Goal: Task Accomplishment & Management: Use online tool/utility

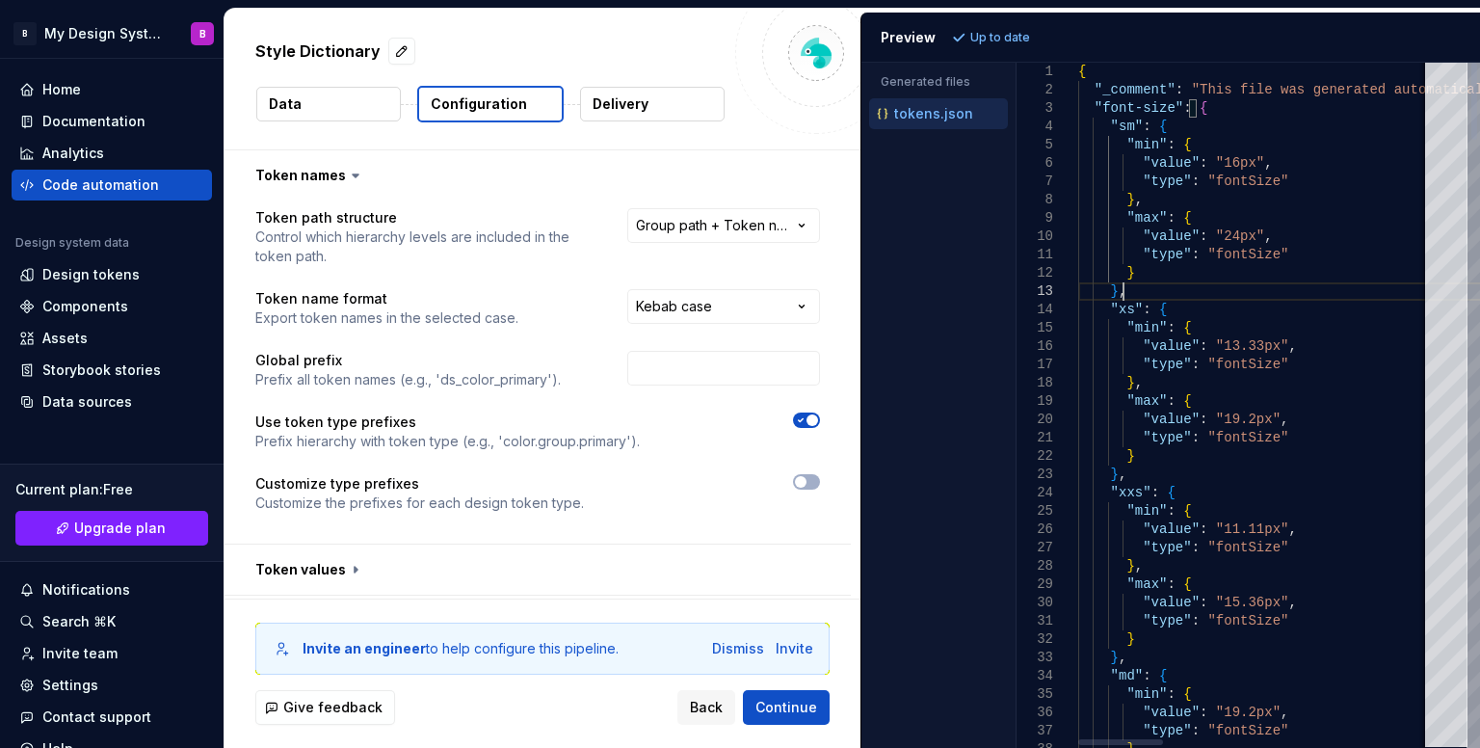
select select "**********"
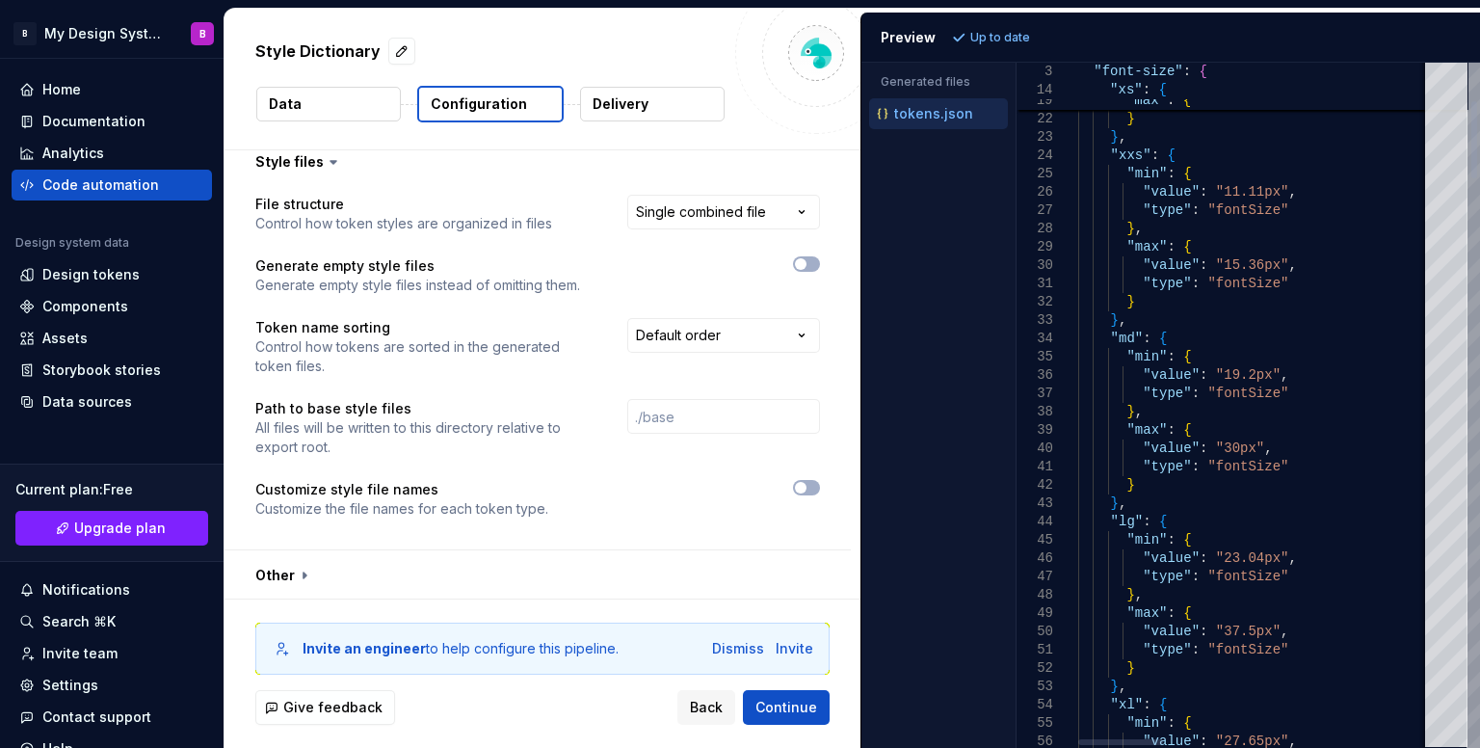
type textarea "**********"
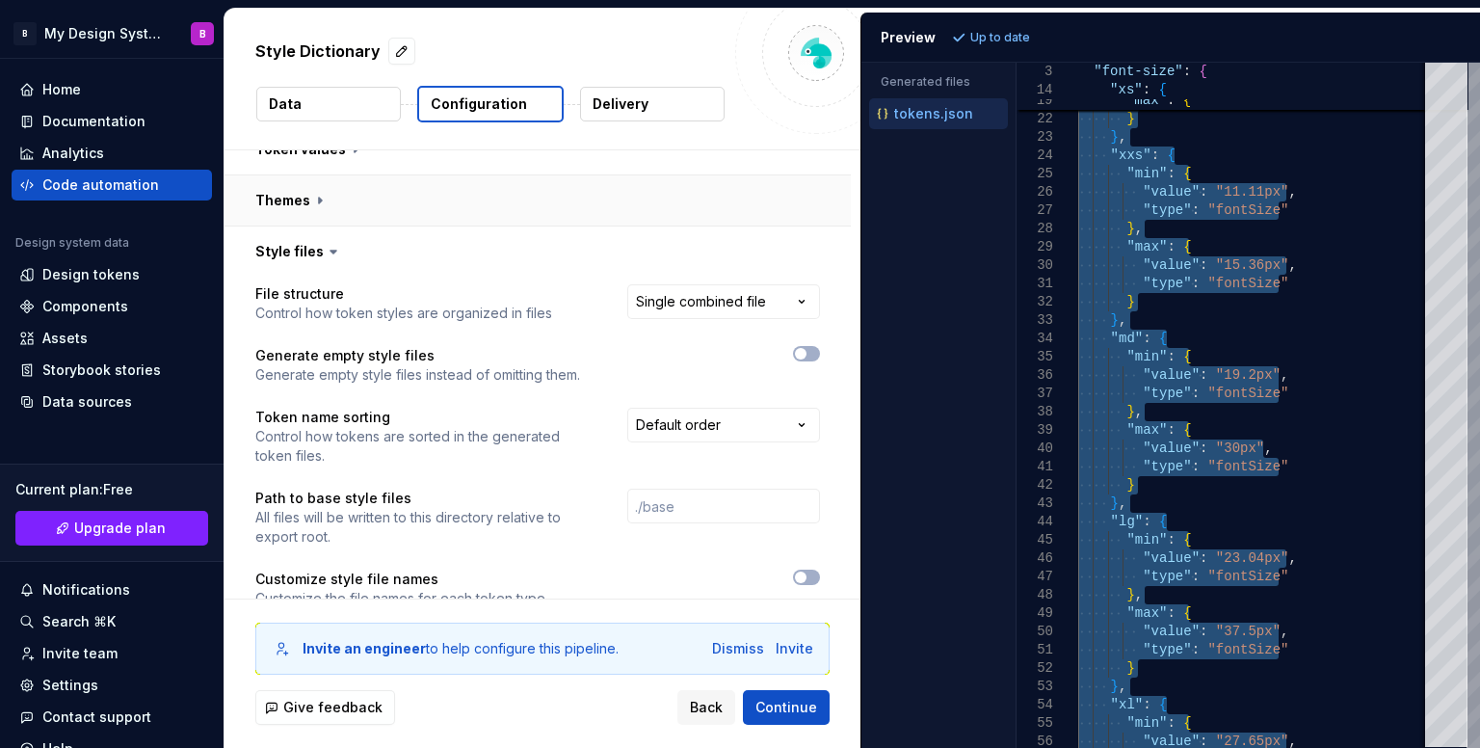
scroll to position [413, 0]
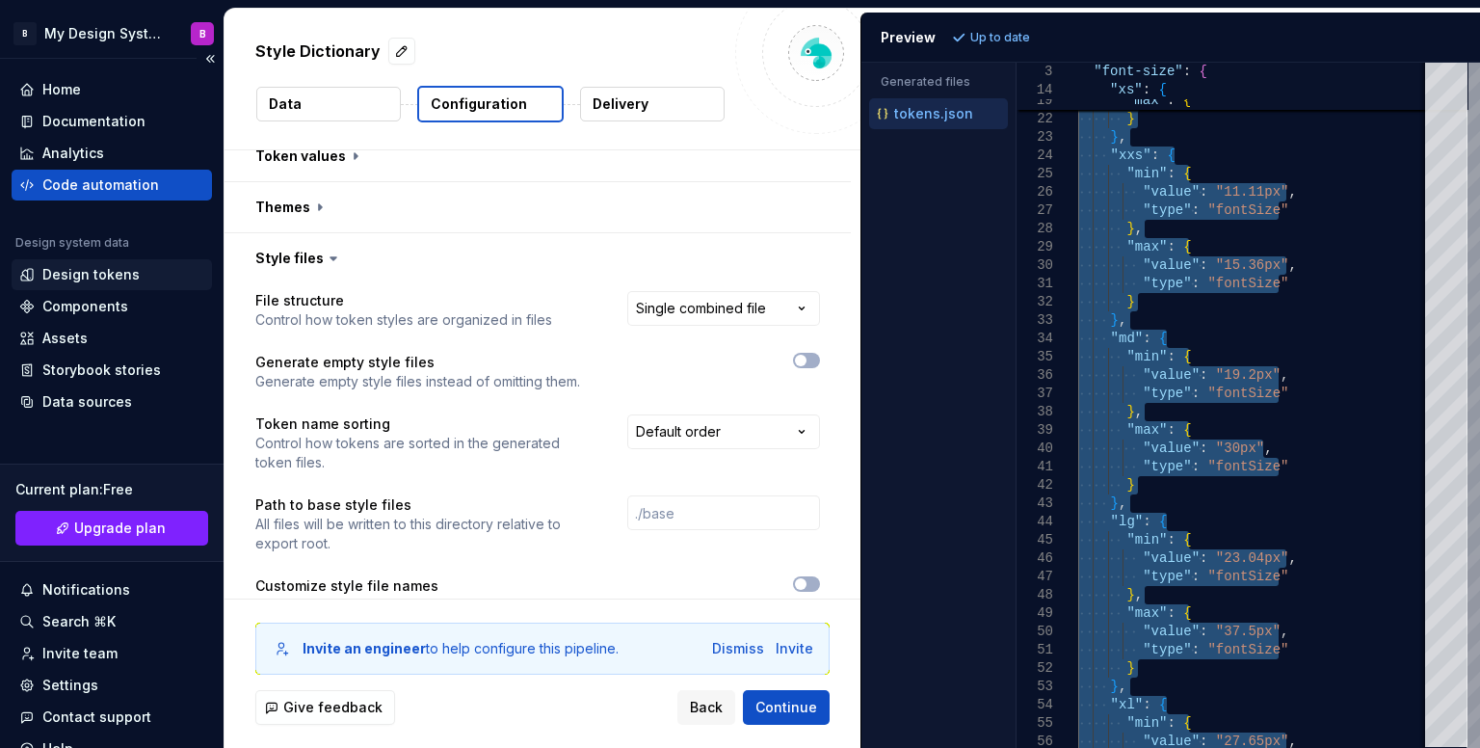
click at [116, 278] on div "Design tokens" at bounding box center [90, 274] width 97 height 19
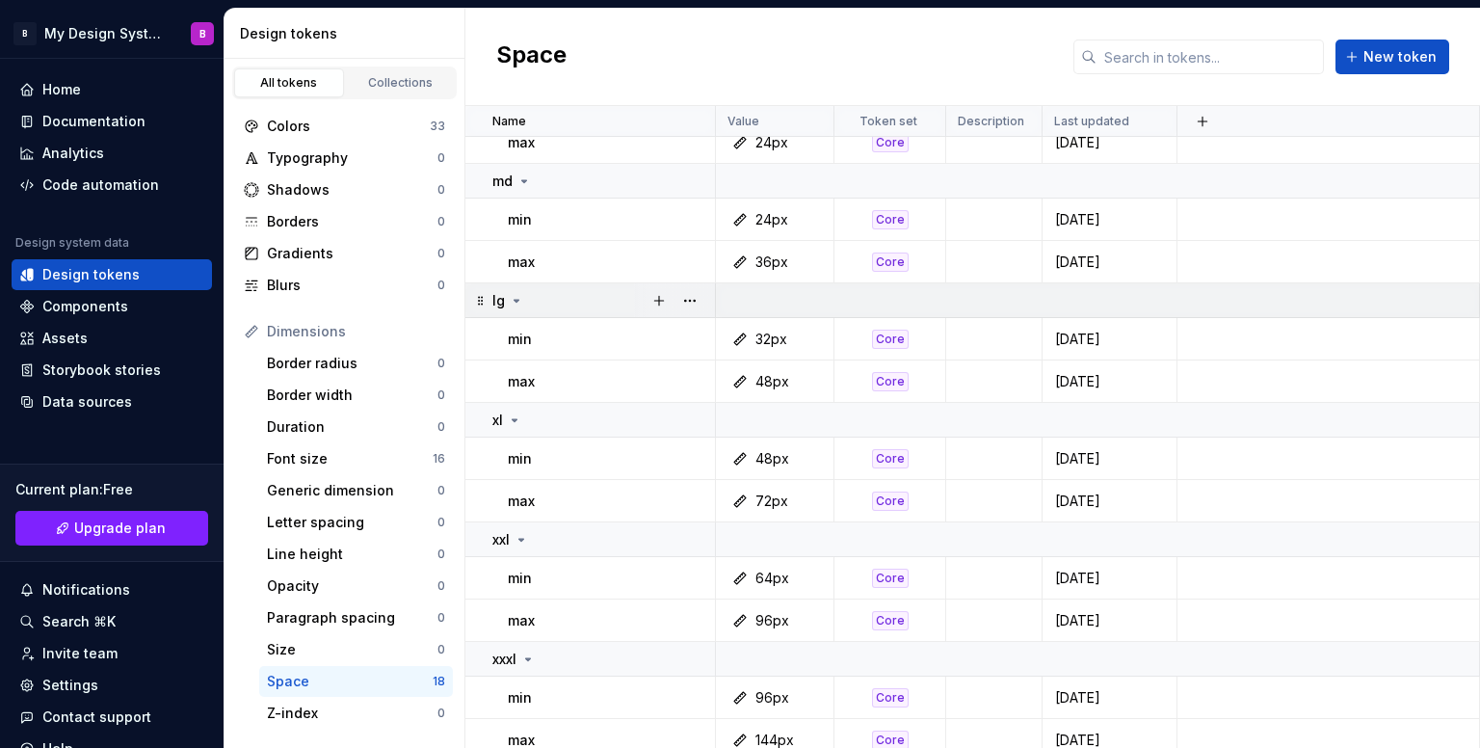
scroll to position [463, 0]
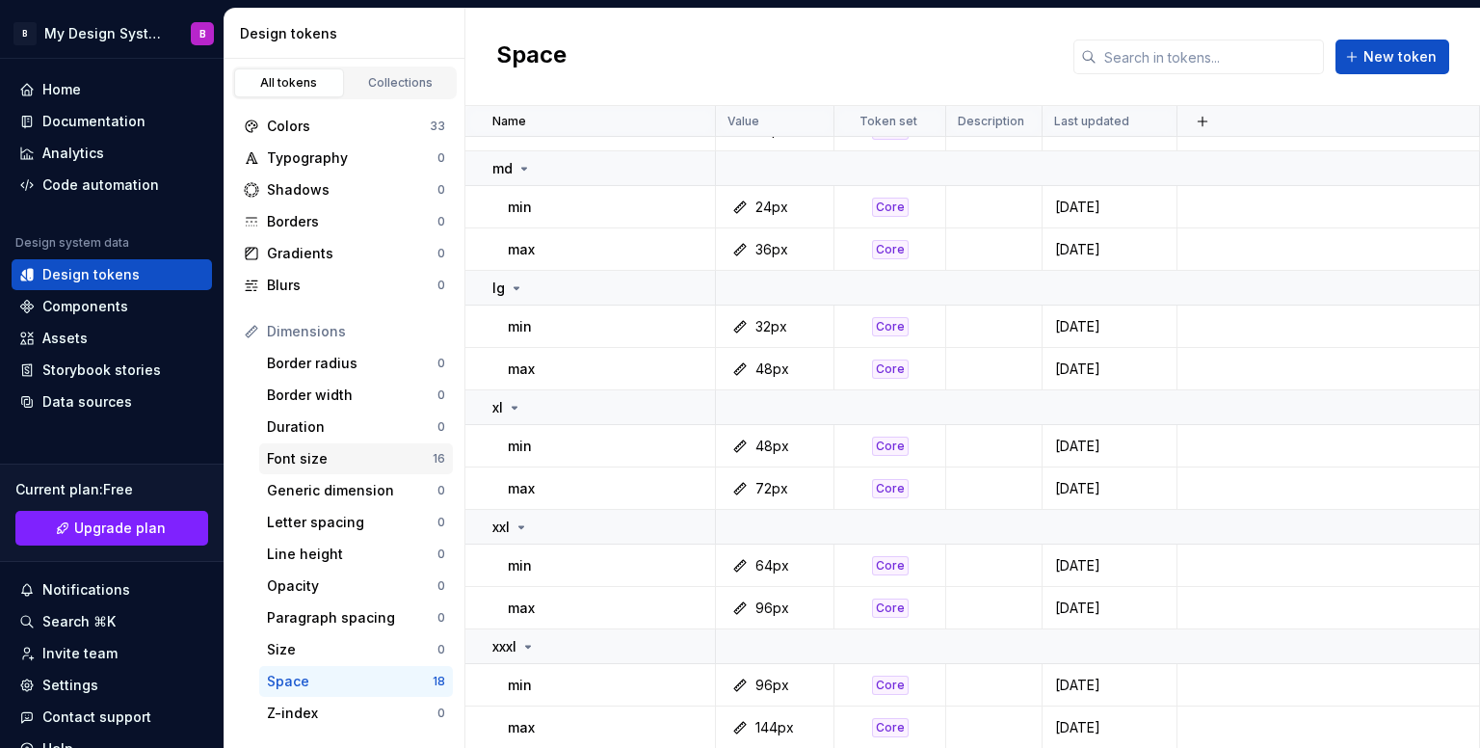
click at [388, 450] on div "Font size" at bounding box center [350, 458] width 166 height 19
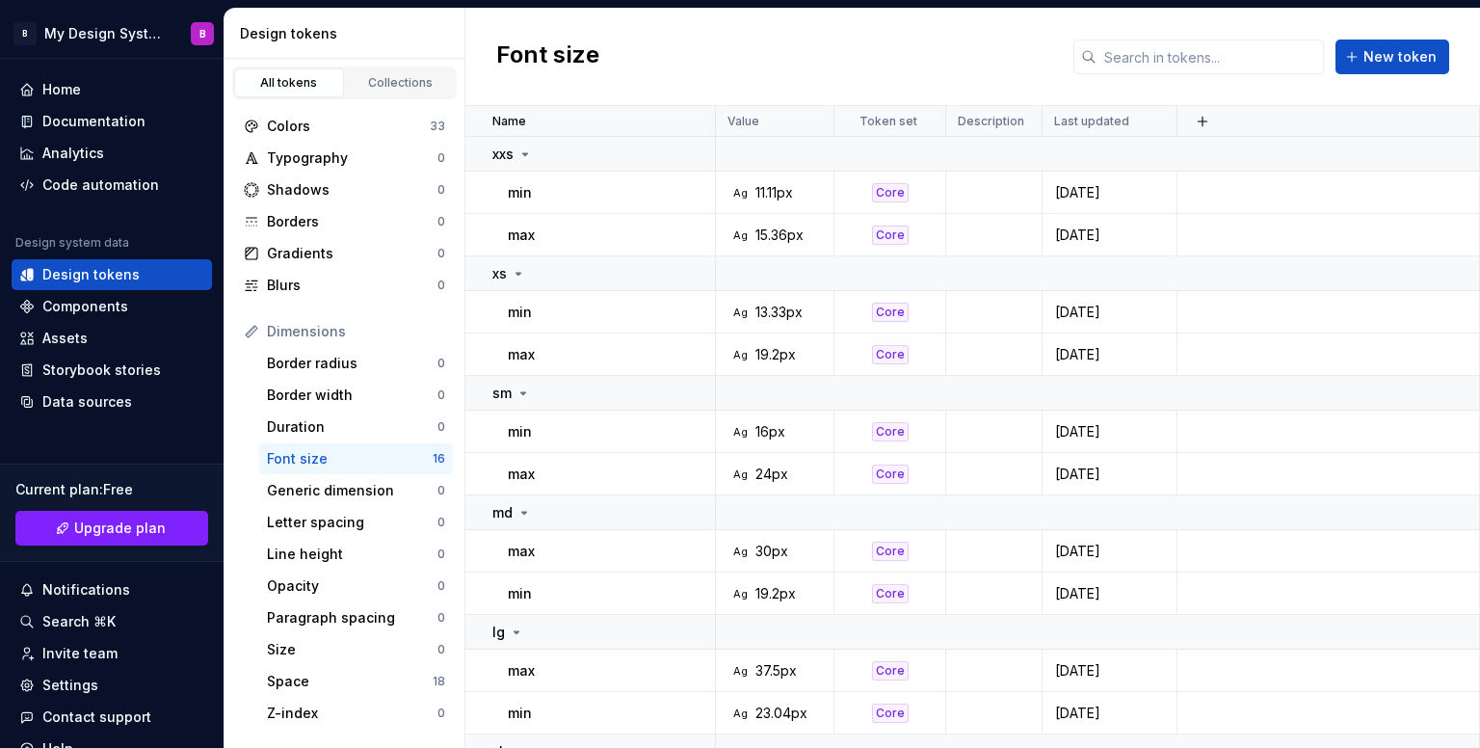
click at [393, 450] on div "Font size" at bounding box center [350, 458] width 166 height 19
click at [754, 388] on td at bounding box center [1098, 393] width 764 height 35
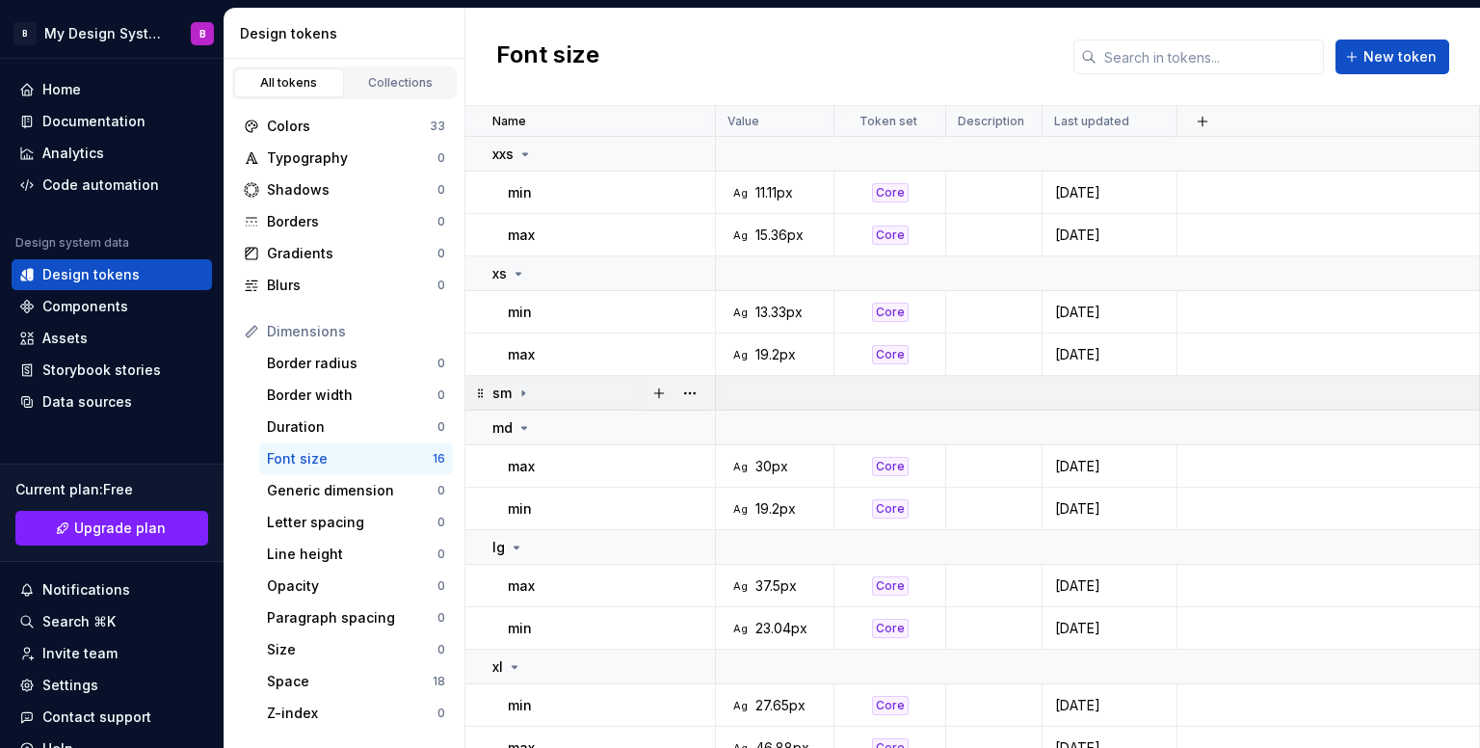
click at [755, 388] on td at bounding box center [1098, 393] width 764 height 35
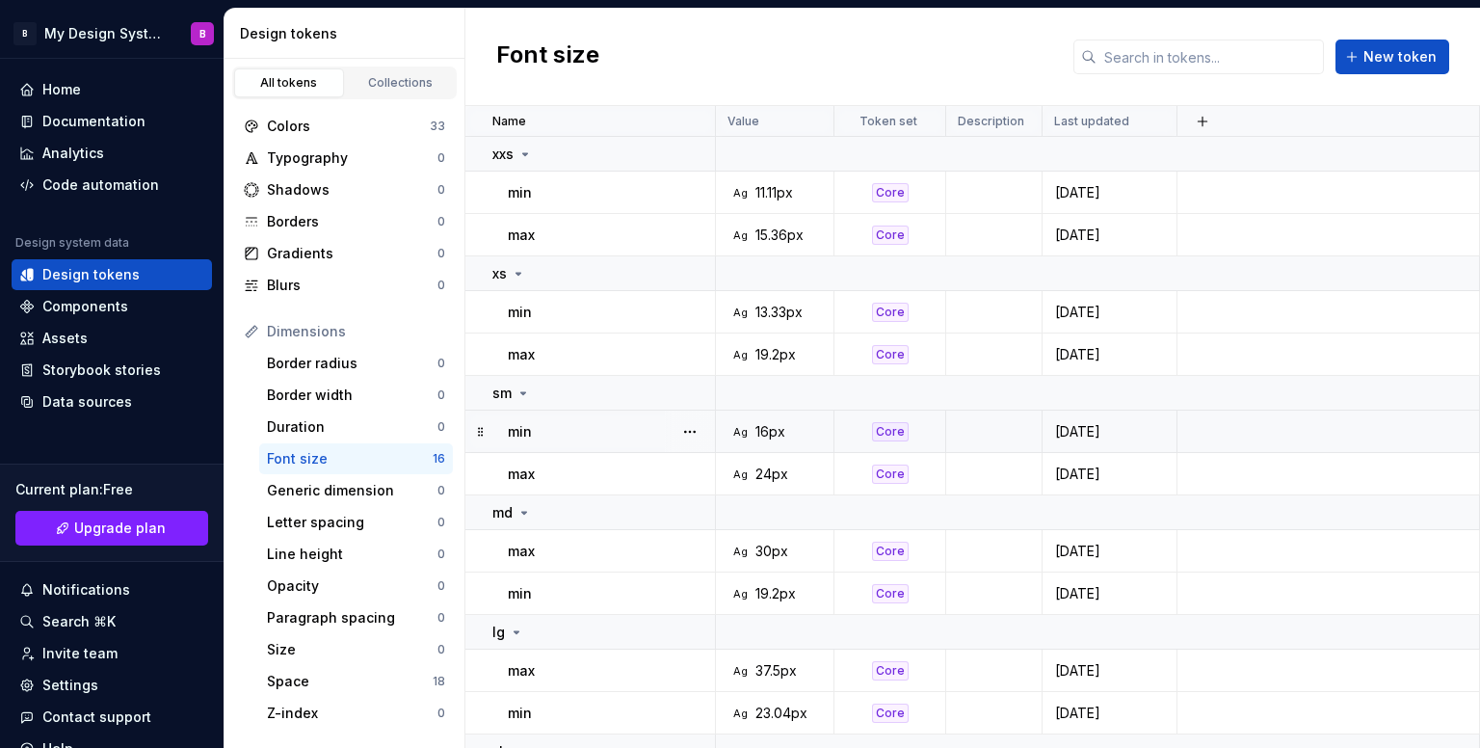
click at [755, 425] on div "16px" at bounding box center [770, 431] width 30 height 19
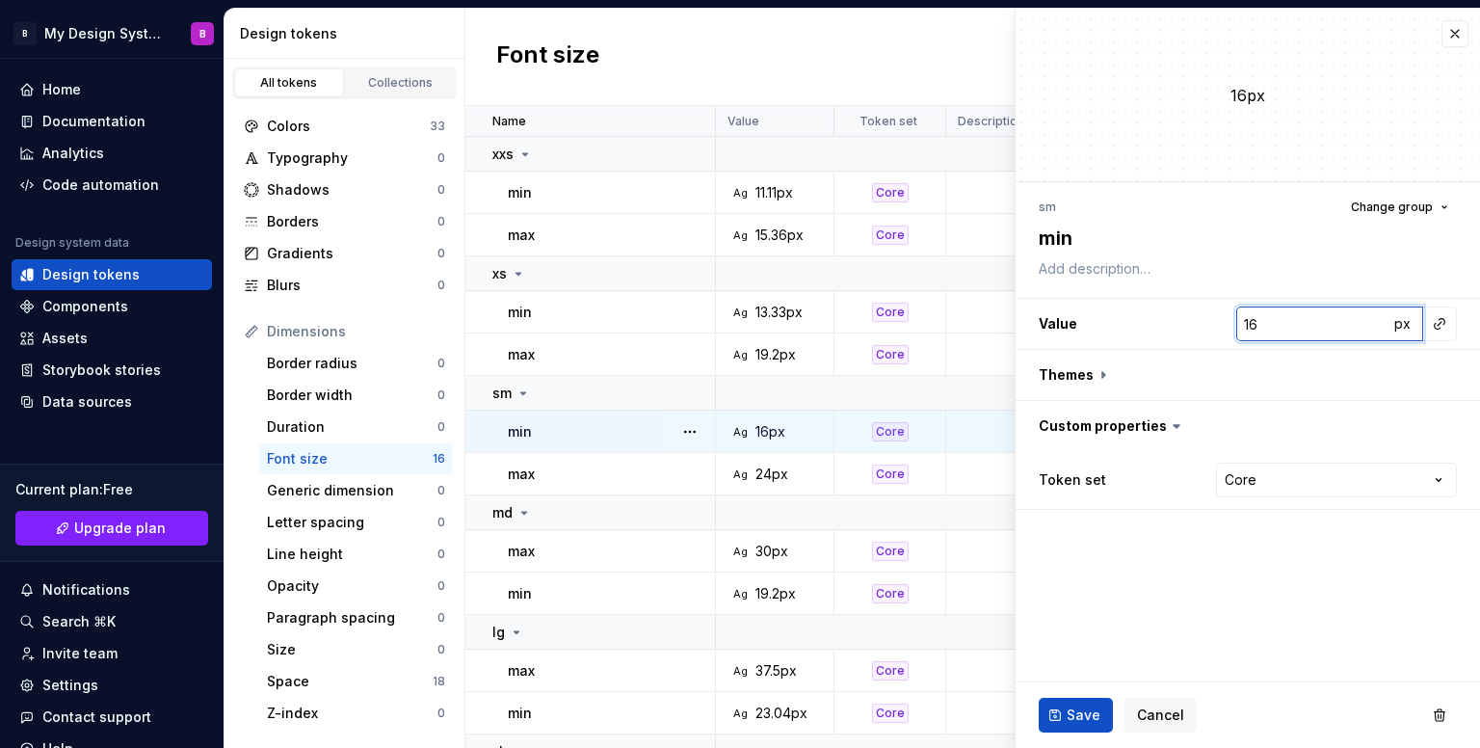
click at [1352, 318] on input "16" at bounding box center [1312, 323] width 152 height 35
click at [1332, 319] on input "16" at bounding box center [1312, 323] width 152 height 35
type textarea "*"
click at [1437, 324] on button "button" at bounding box center [1439, 323] width 27 height 27
click at [1176, 714] on html "B My Design System B Home Documentation Analytics Code automation Design system…" at bounding box center [740, 374] width 1480 height 748
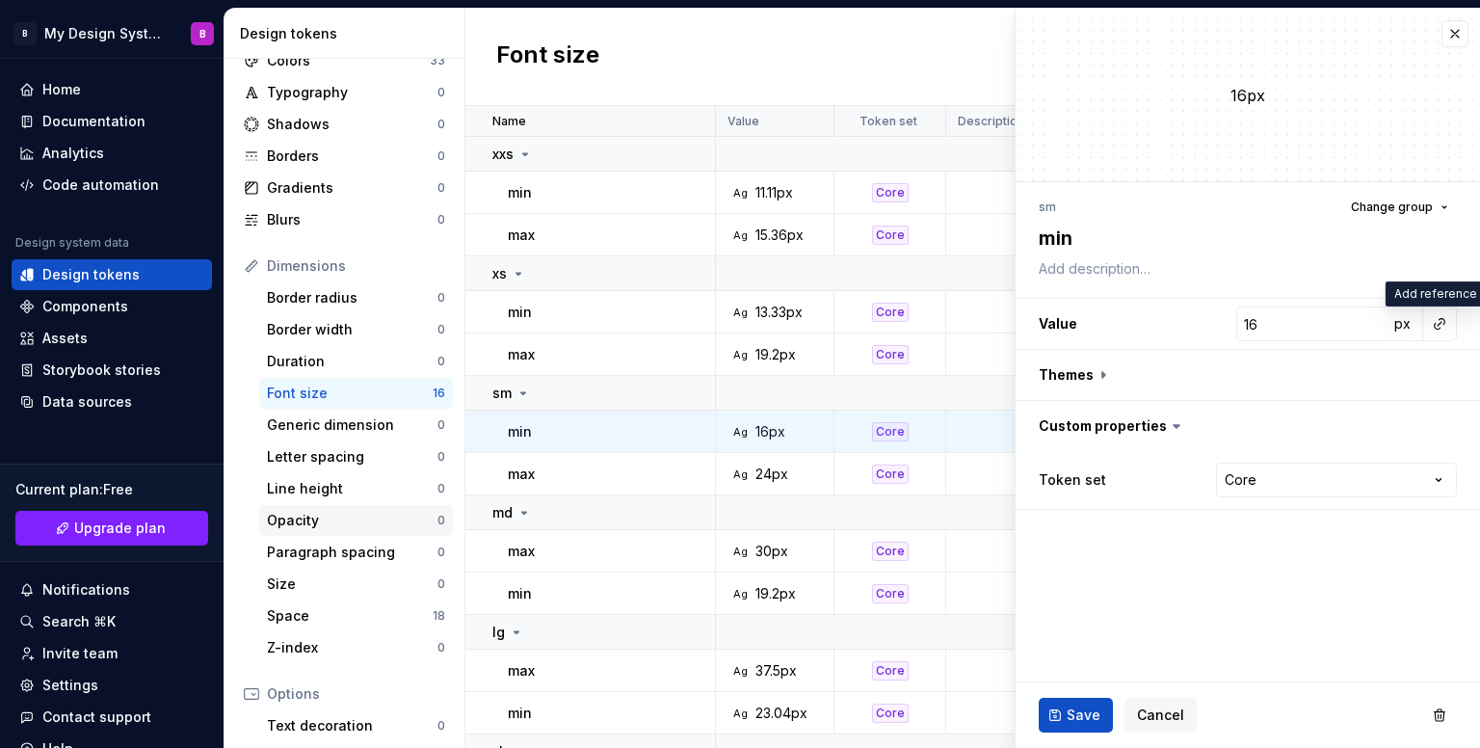
scroll to position [75, 0]
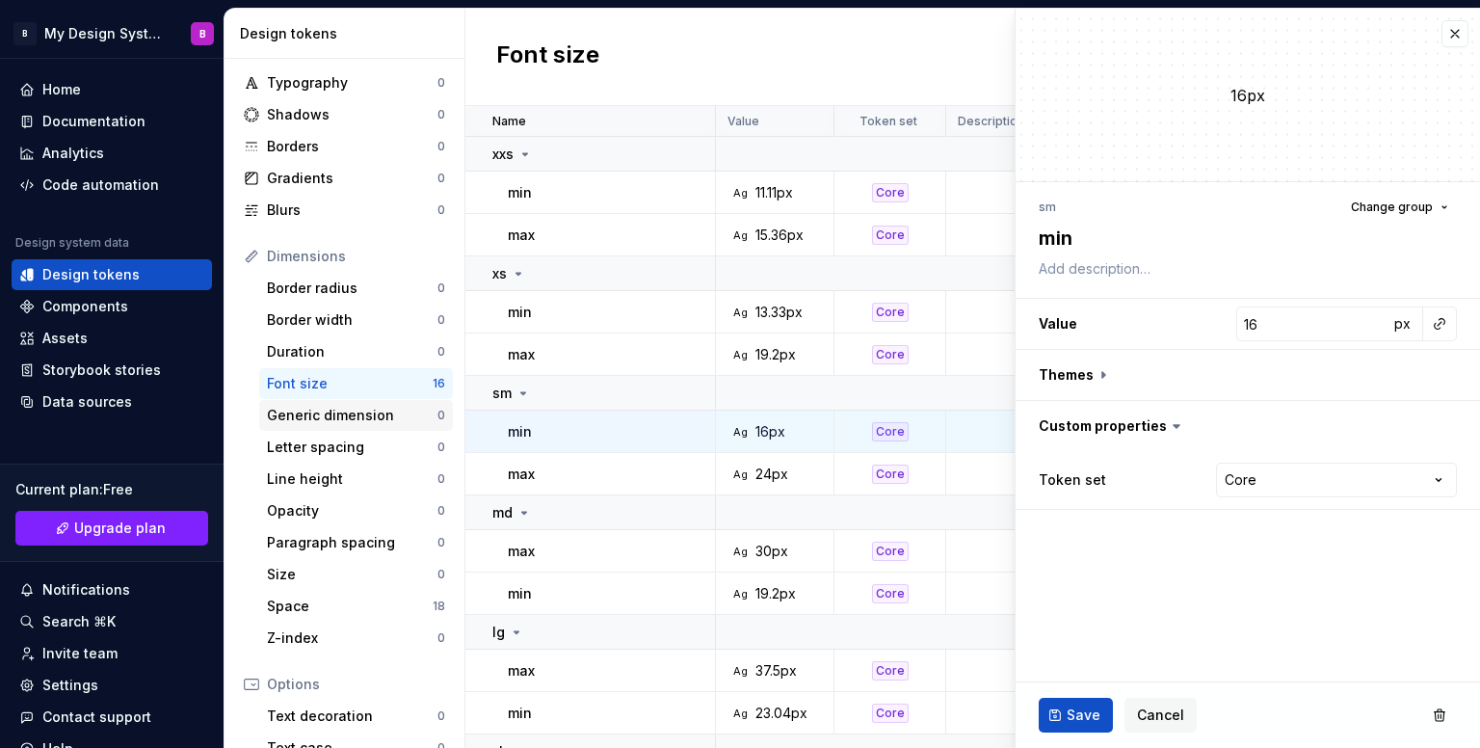
click at [346, 415] on div "Generic dimension" at bounding box center [352, 415] width 170 height 19
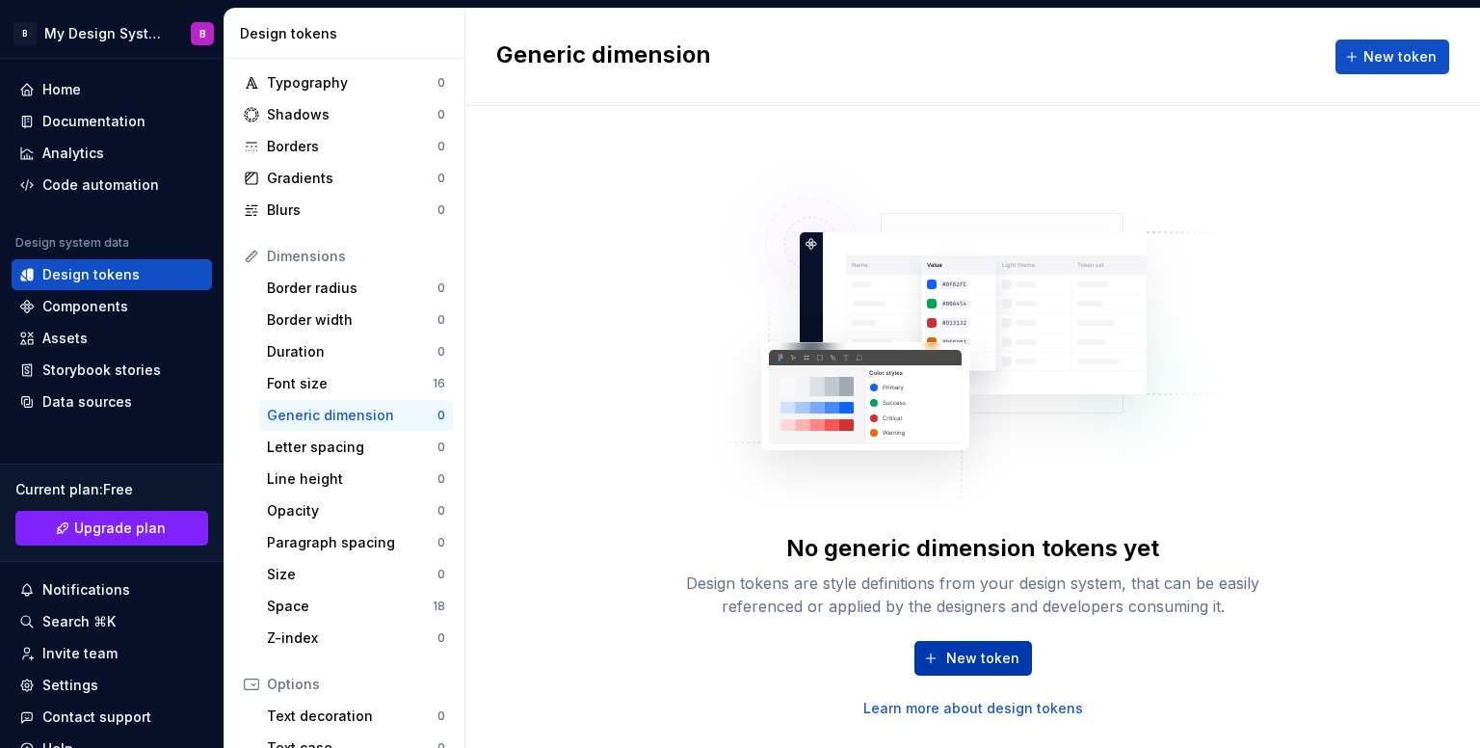
click at [986, 658] on span "New token" at bounding box center [982, 657] width 73 height 19
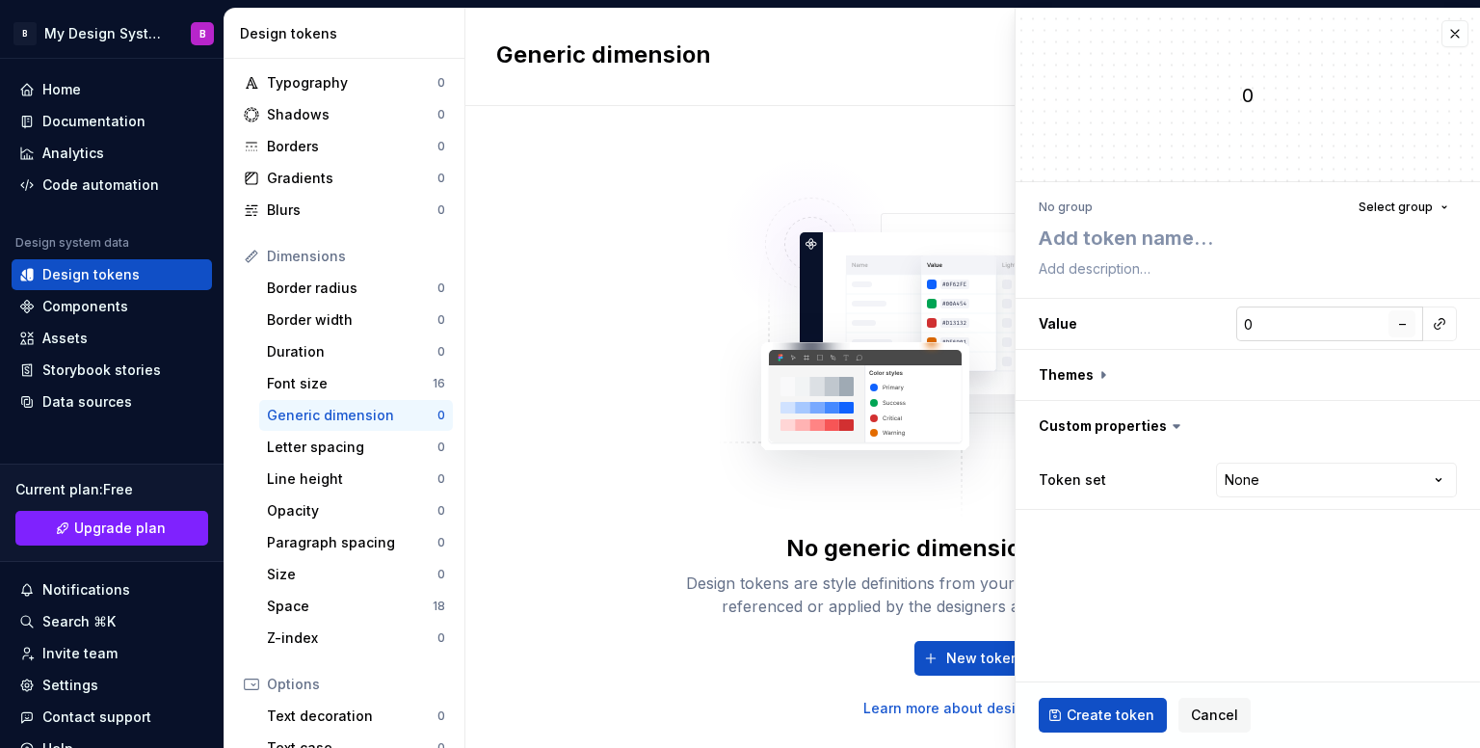
click at [1402, 328] on span "–" at bounding box center [1402, 323] width 7 height 16
click at [1402, 328] on span "px" at bounding box center [1402, 323] width 16 height 16
click at [1402, 328] on span "rem" at bounding box center [1402, 323] width 24 height 16
click at [1402, 328] on span "%" at bounding box center [1401, 323] width 13 height 16
click at [1152, 249] on textarea at bounding box center [1244, 238] width 418 height 35
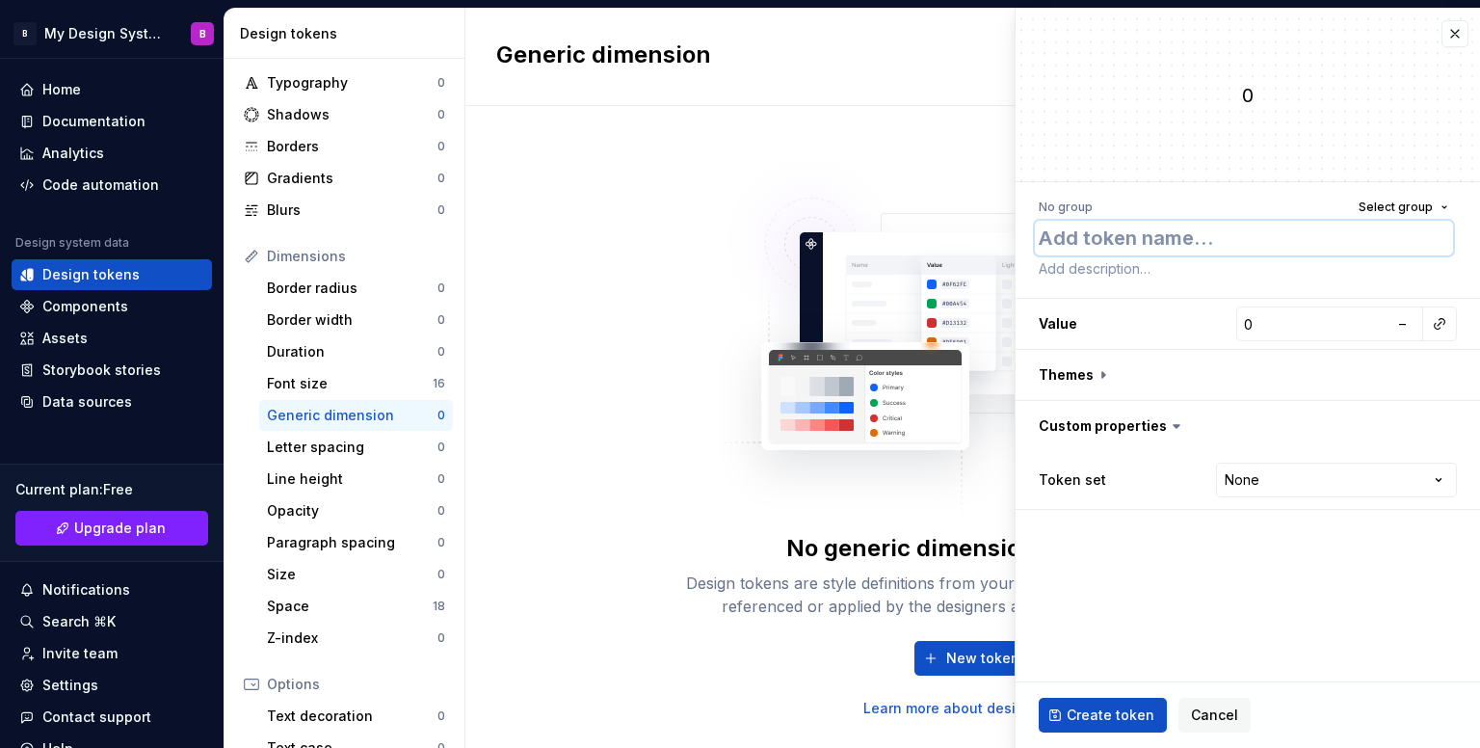
type textarea "*"
type textarea "s"
type textarea "*"
type textarea "sc"
type textarea "*"
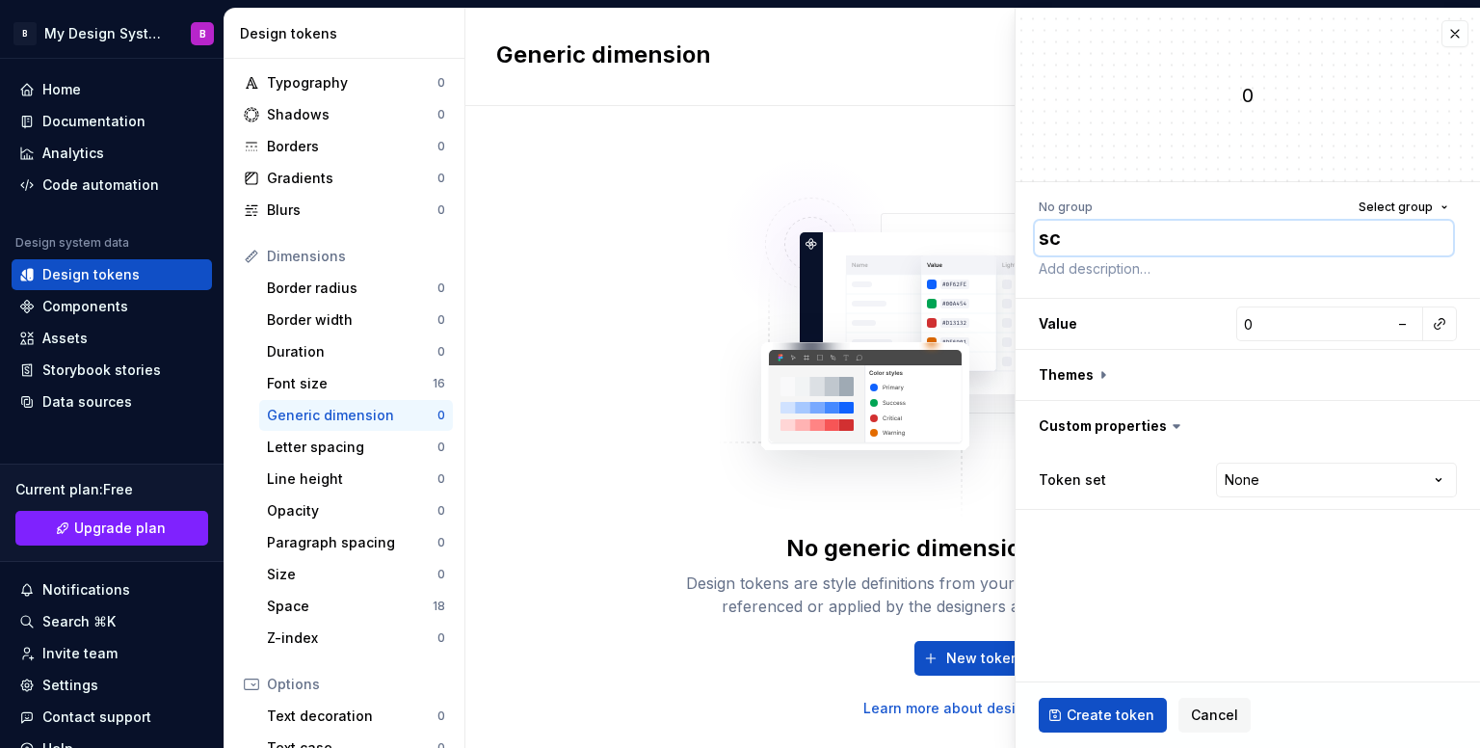
type textarea "sca"
type textarea "*"
type textarea "scal"
type textarea "*"
type textarea "scale"
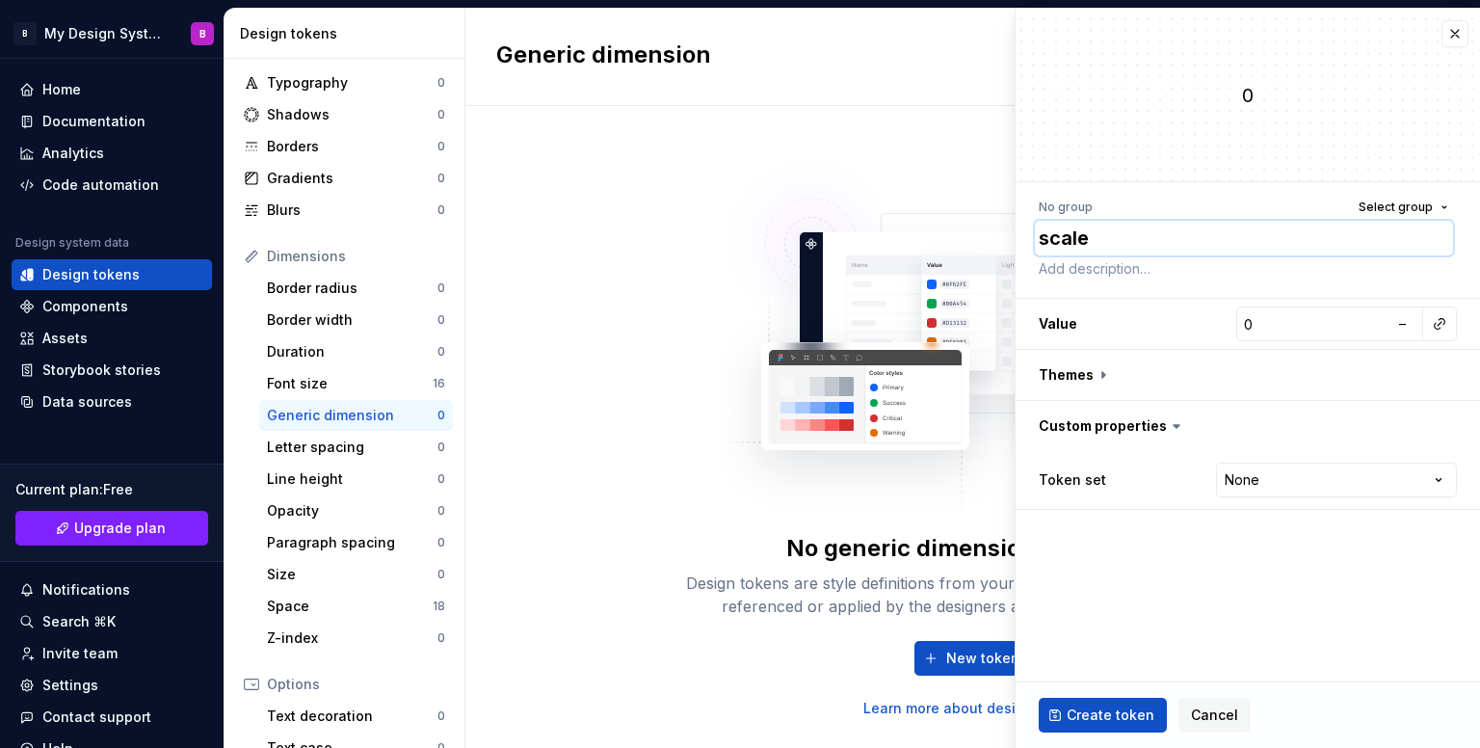
type textarea "*"
type textarea "scale/"
type textarea "*"
type textarea "scale"
type textarea "*"
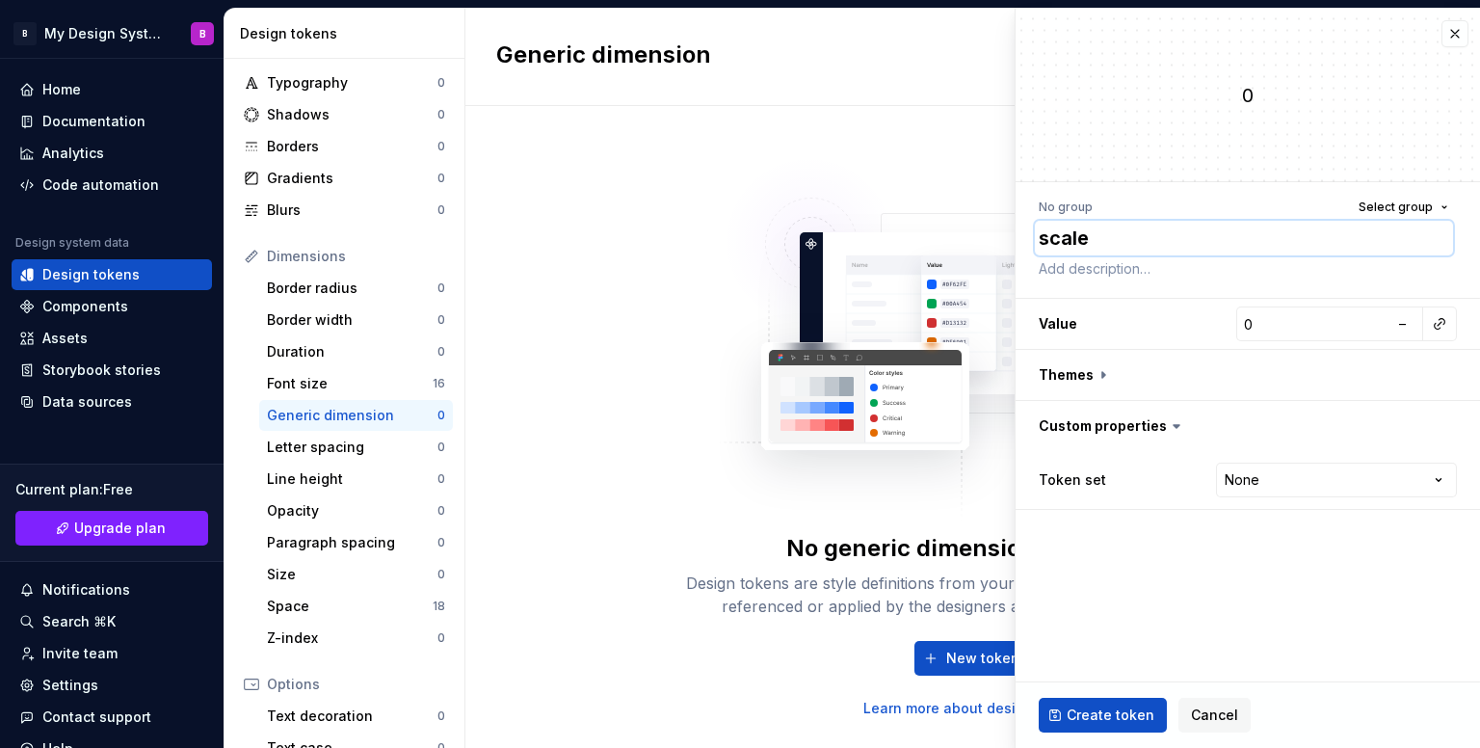
type textarea "scale."
type textarea "*"
type textarea "scale.i"
type textarea "*"
type textarea "scale."
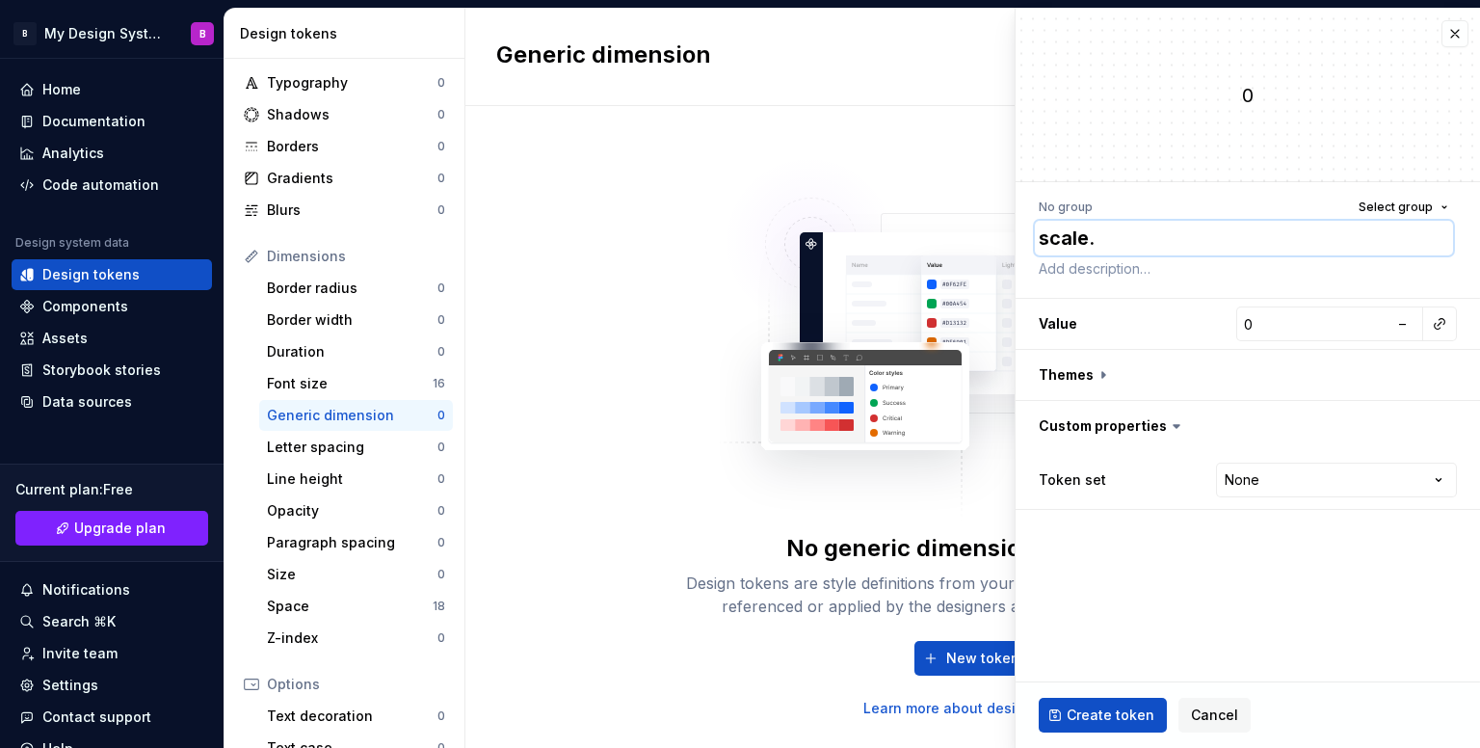
type textarea "*"
type textarea "scale.m"
type textarea "*"
type textarea "scale.mi"
type textarea "*"
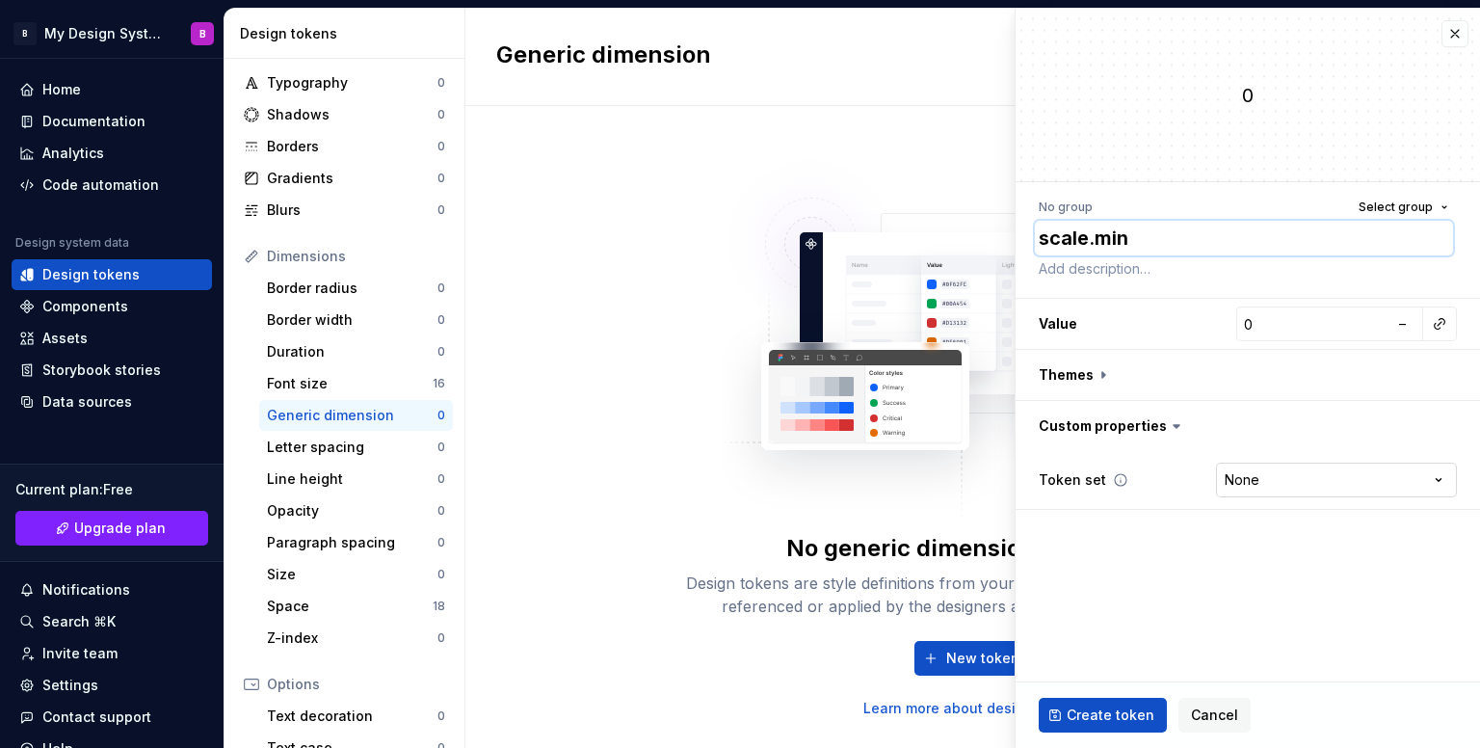
type textarea "scale.min"
click at [1319, 480] on html "B My Design System B Home Documentation Analytics Code automation Design system…" at bounding box center [740, 374] width 1480 height 748
select select "**********"
click at [1292, 309] on input "0" at bounding box center [1312, 323] width 152 height 35
type textarea "*"
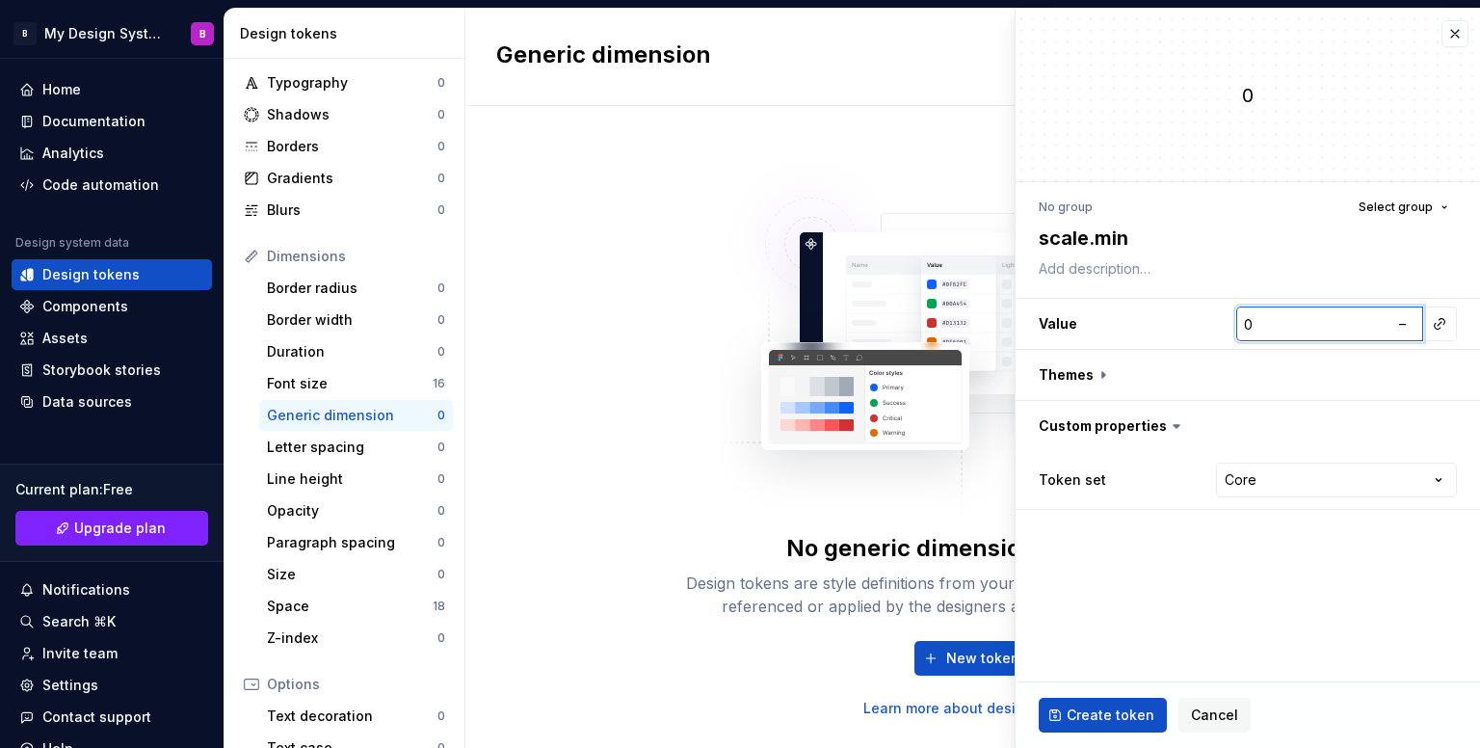
type input "1"
type textarea "*"
type input "1.2"
click at [1398, 204] on span "Select group" at bounding box center [1395, 206] width 74 height 15
click at [1280, 312] on div "Create group" at bounding box center [1314, 319] width 260 height 19
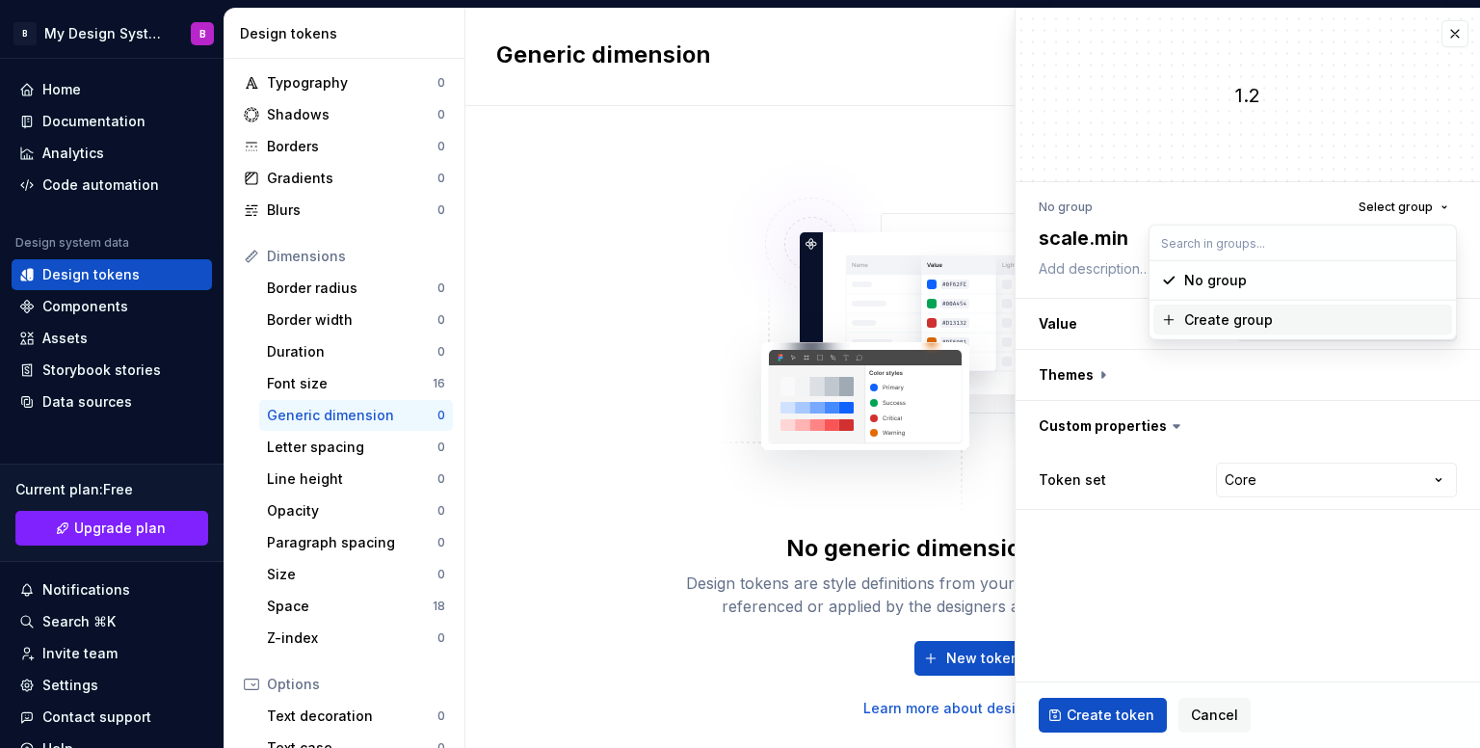
type textarea "*"
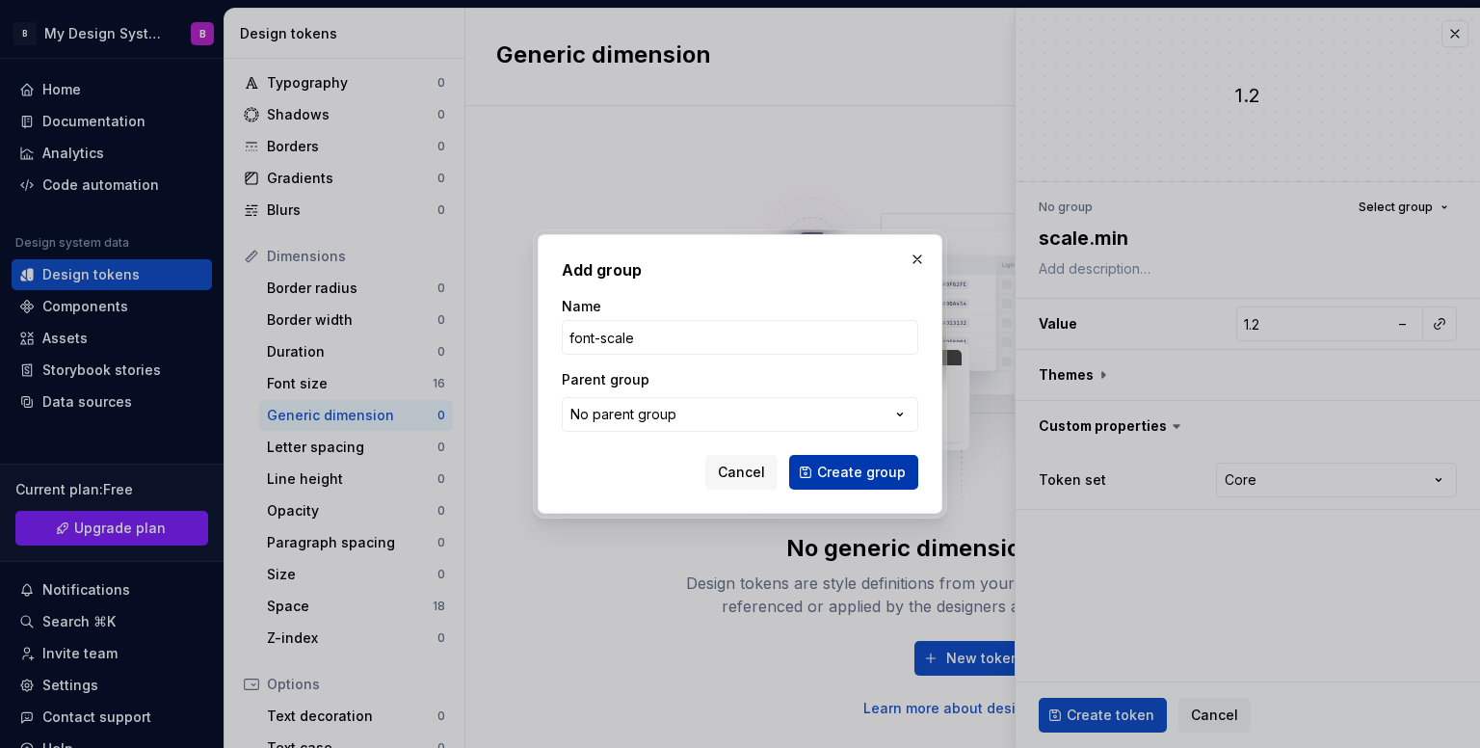
type input "font-scale"
click at [895, 470] on span "Create group" at bounding box center [861, 471] width 89 height 19
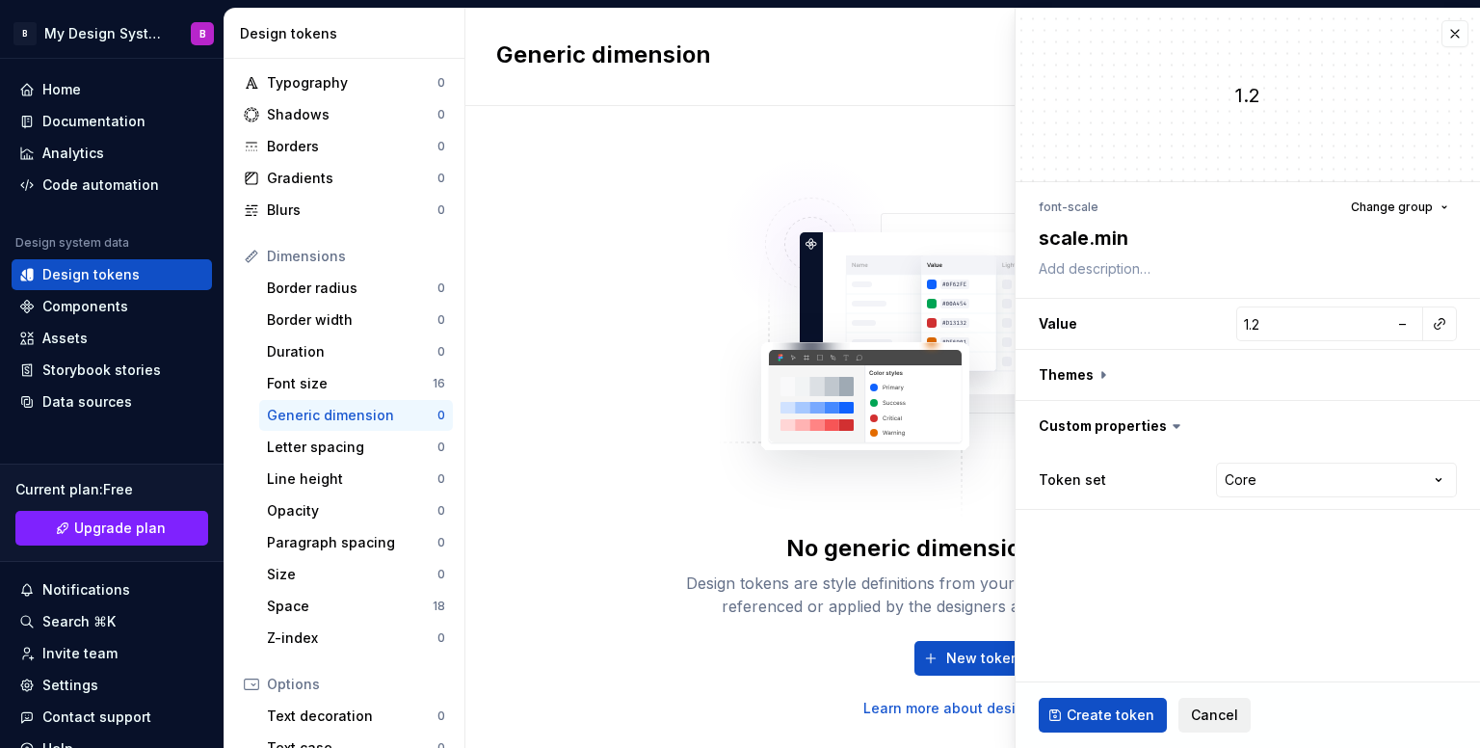
click at [1207, 713] on span "Cancel" at bounding box center [1214, 714] width 47 height 19
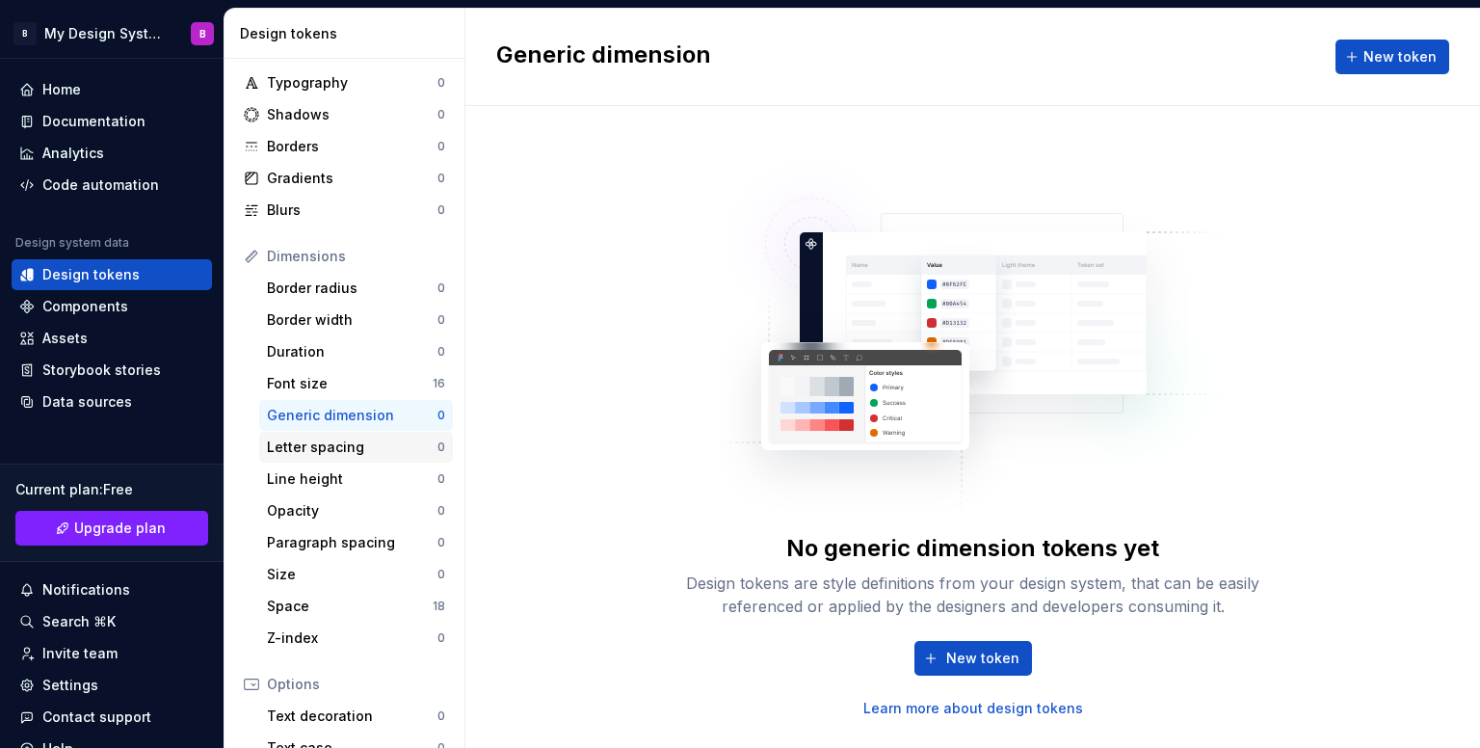
click at [316, 442] on div "Letter spacing" at bounding box center [352, 446] width 170 height 19
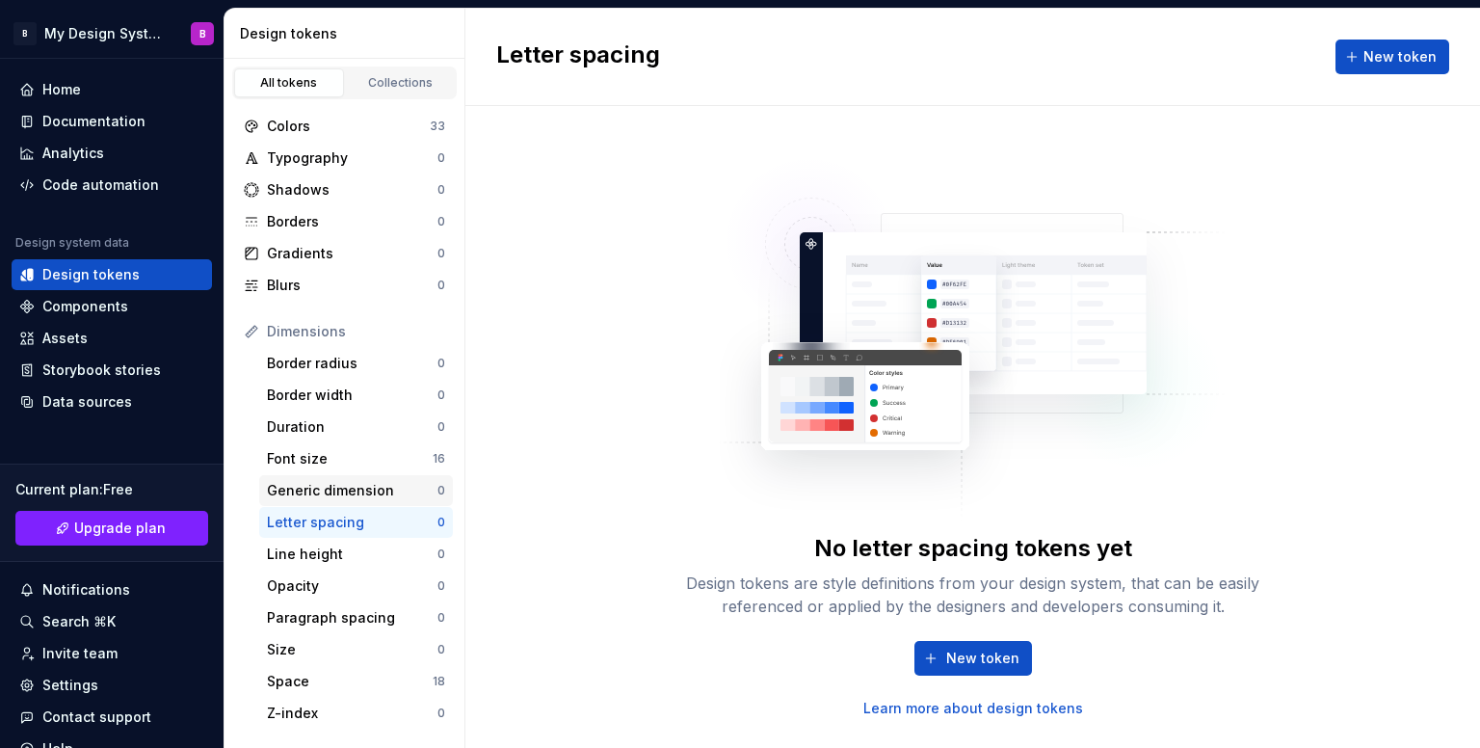
click at [351, 481] on div "Generic dimension" at bounding box center [352, 490] width 170 height 19
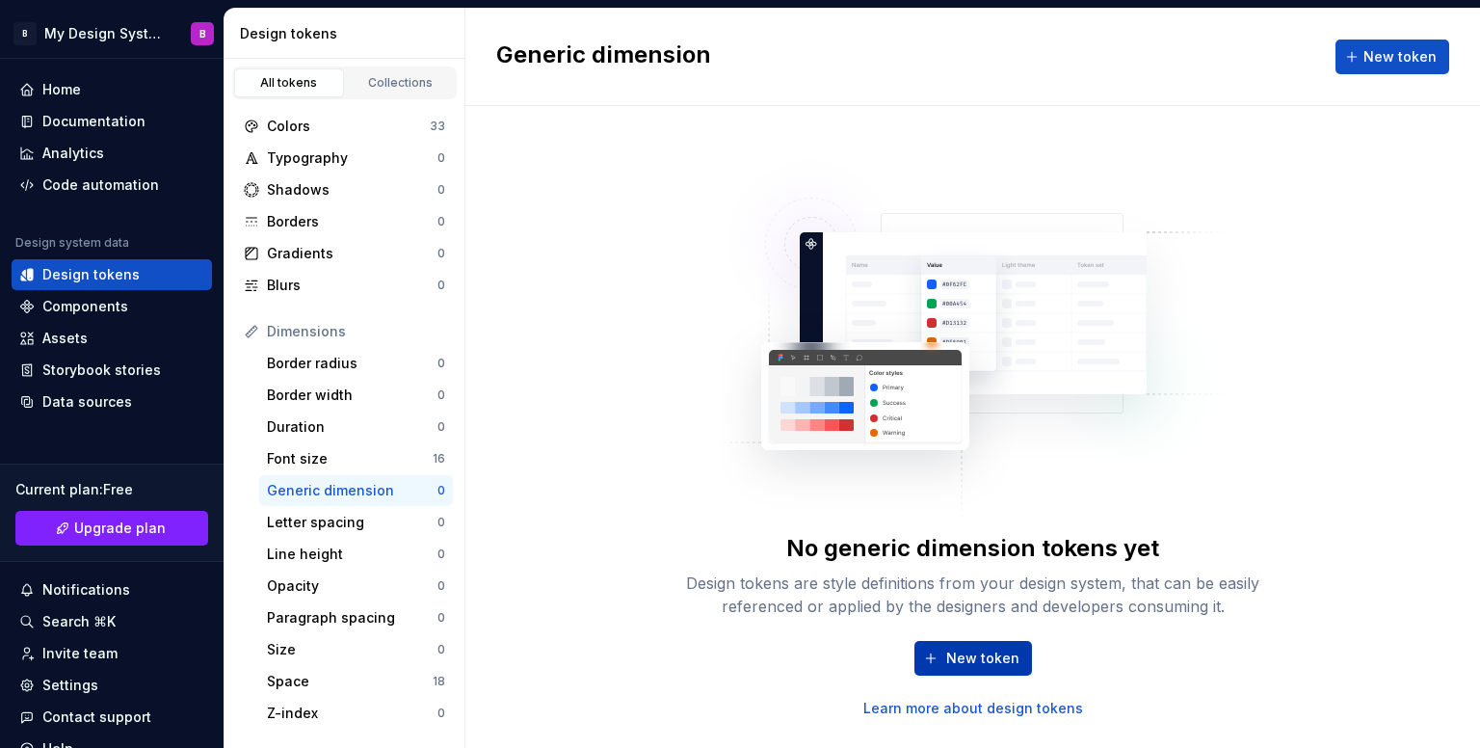
click at [1015, 672] on button "New token" at bounding box center [973, 658] width 118 height 35
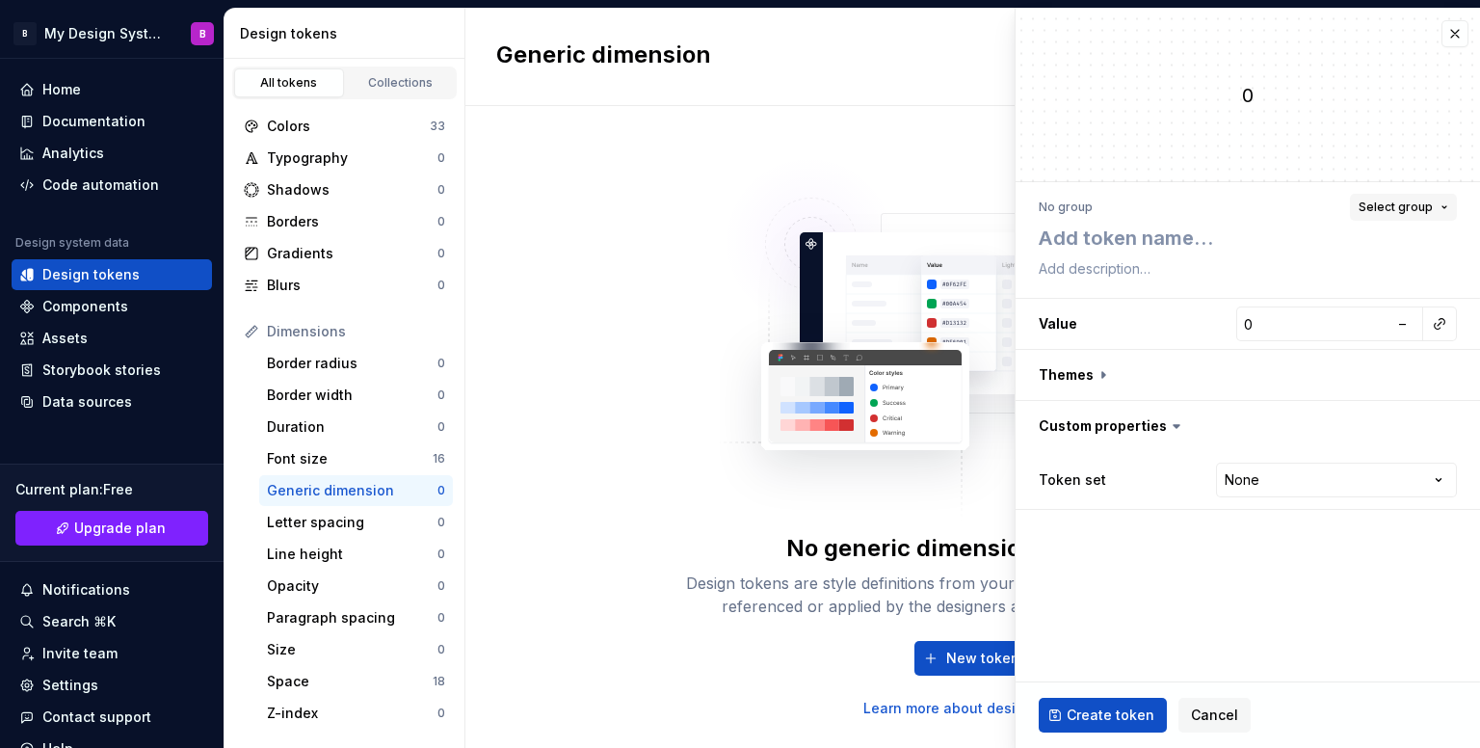
click at [1363, 207] on span "Select group" at bounding box center [1395, 206] width 74 height 15
click at [1251, 314] on div "font-scale" at bounding box center [1314, 319] width 260 height 19
click at [1116, 245] on textarea at bounding box center [1244, 238] width 418 height 35
type textarea "*"
type textarea "m"
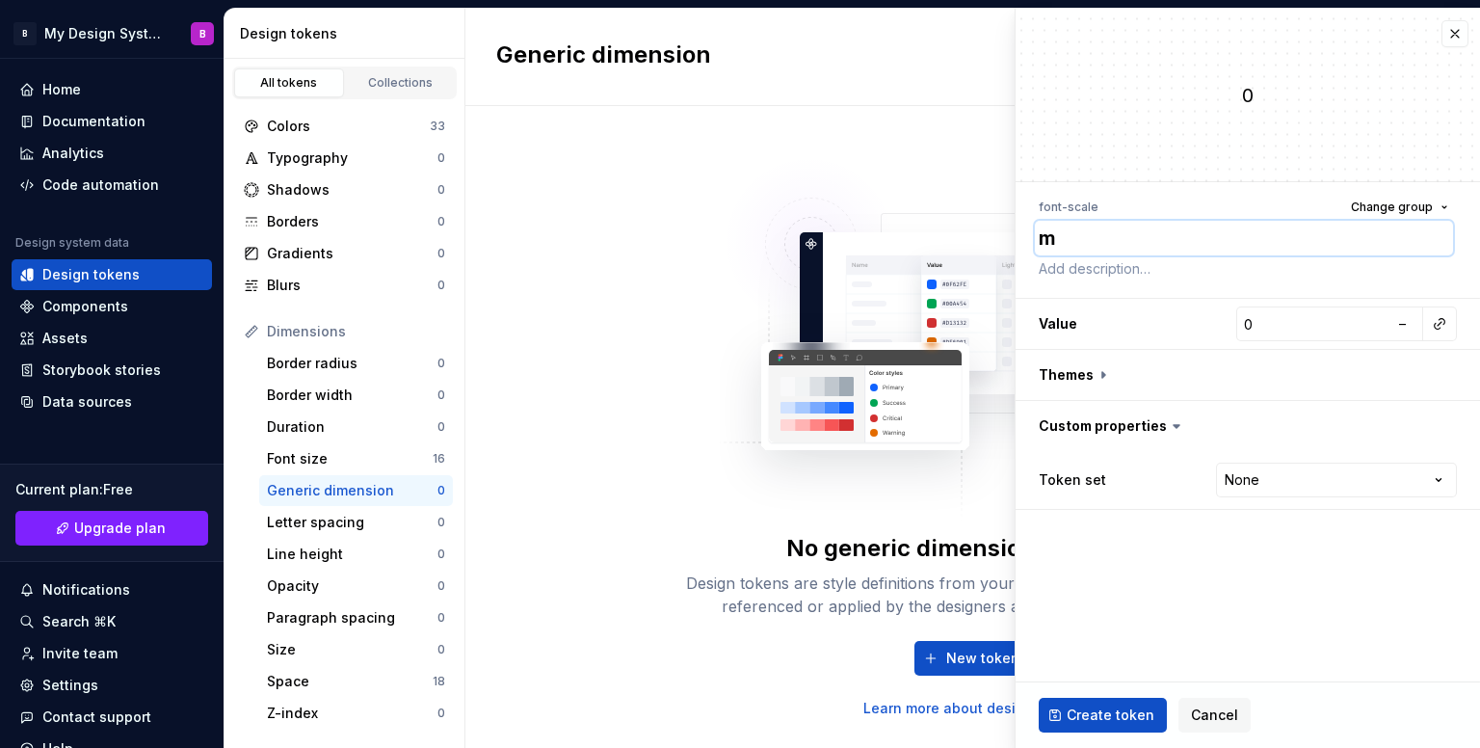
type textarea "*"
type textarea "mi"
type textarea "*"
type textarea "min"
click at [1281, 315] on input "0" at bounding box center [1312, 323] width 152 height 35
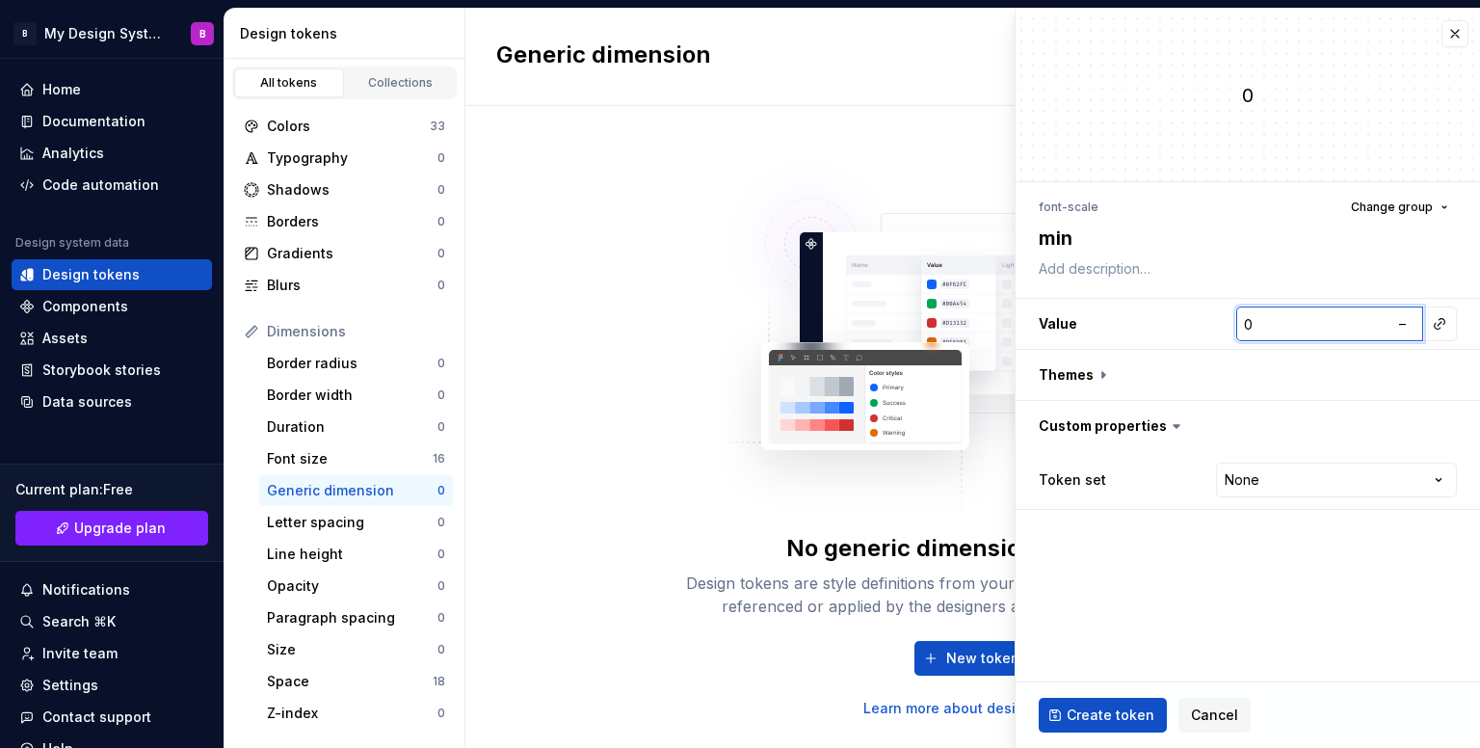
type textarea "*"
type input "1"
type textarea "*"
type input "1.2"
click at [1345, 468] on html "B My Design System B Home Documentation Analytics Code automation Design system…" at bounding box center [740, 374] width 1480 height 748
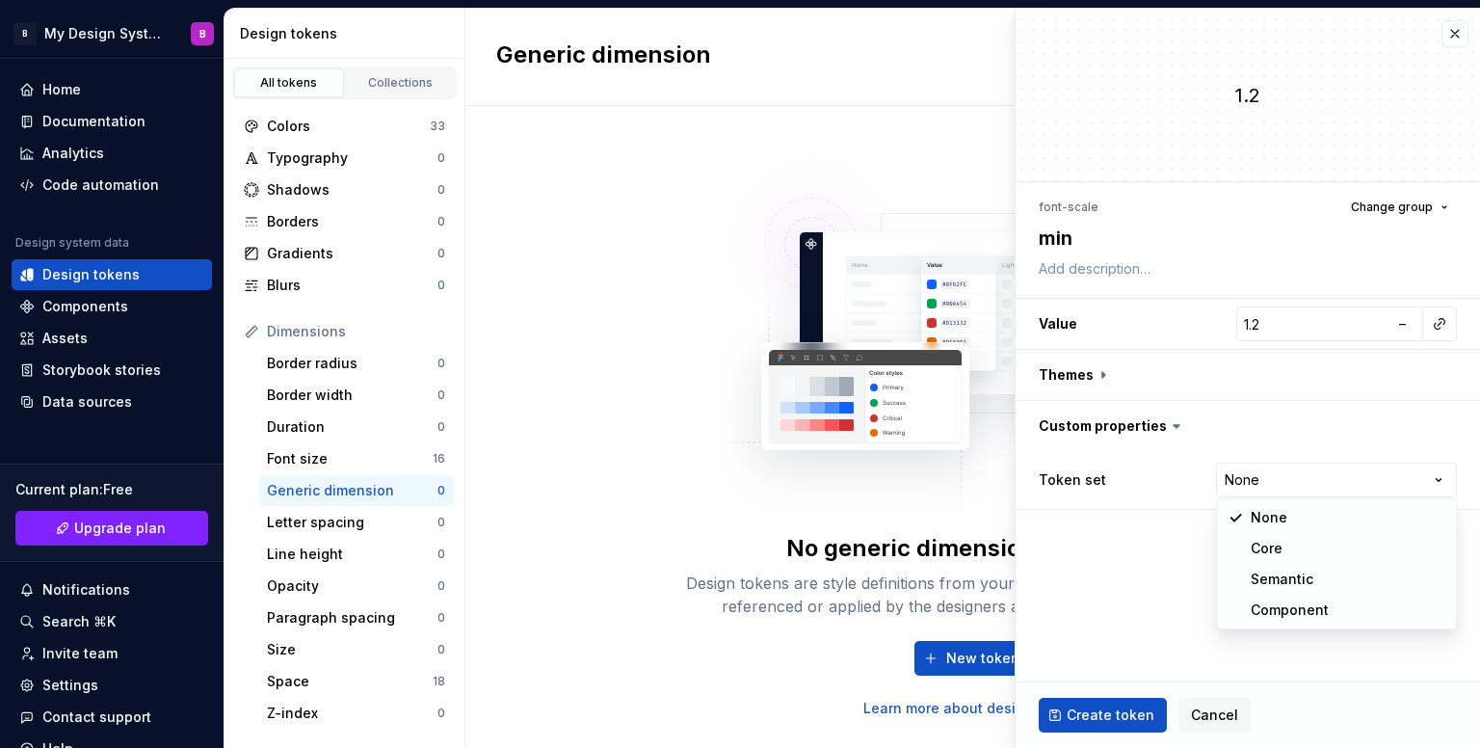
select select "**********"
click at [1047, 714] on button "Create token" at bounding box center [1102, 714] width 128 height 35
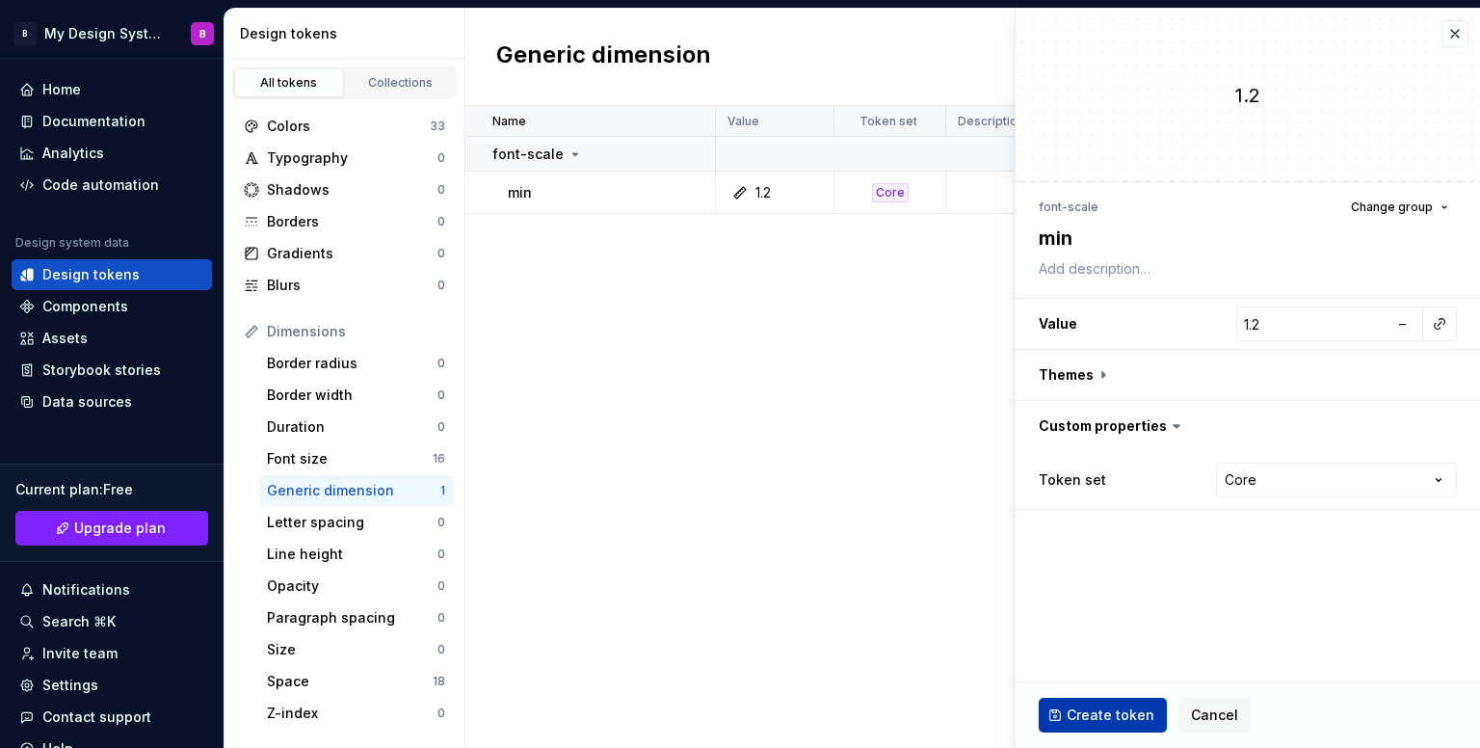
type textarea "*"
type input "0"
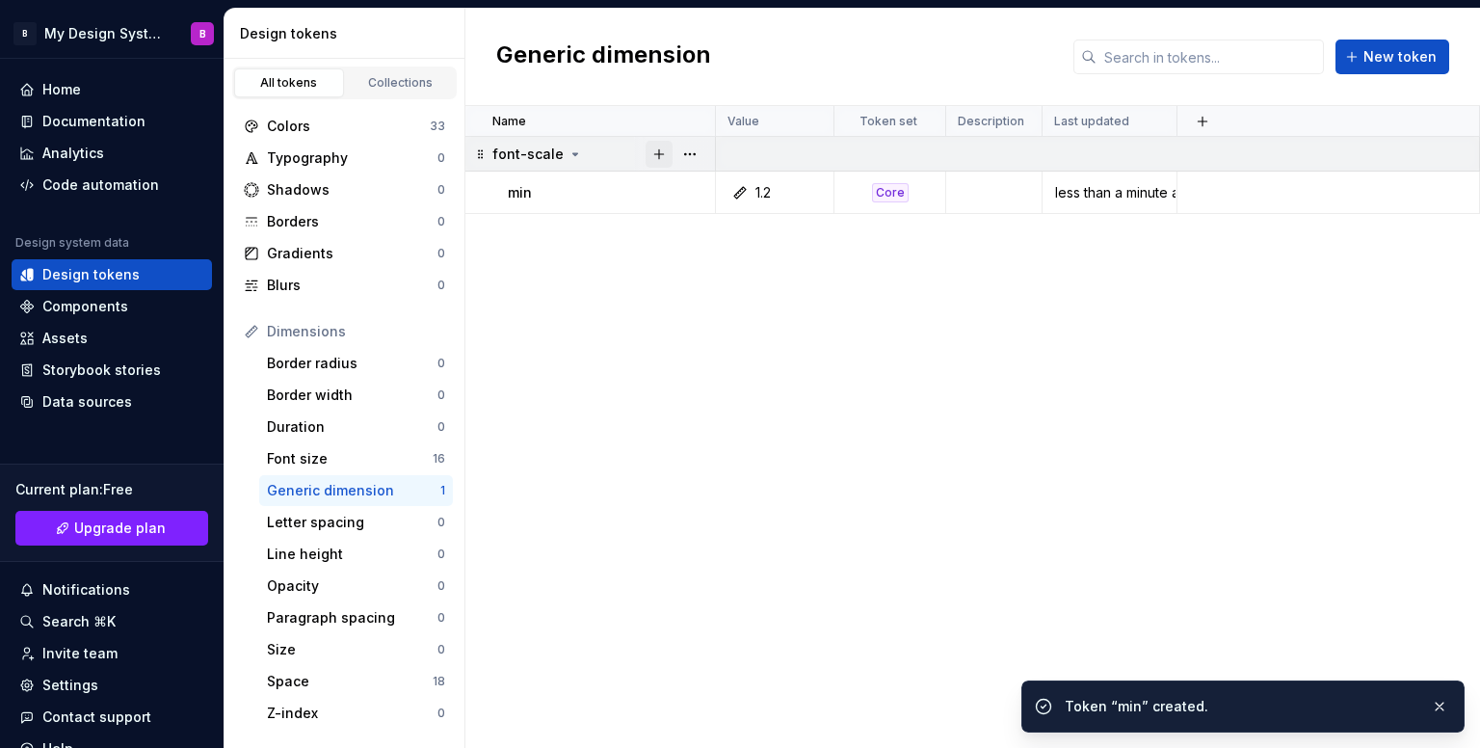
click at [663, 149] on button "button" at bounding box center [658, 154] width 27 height 27
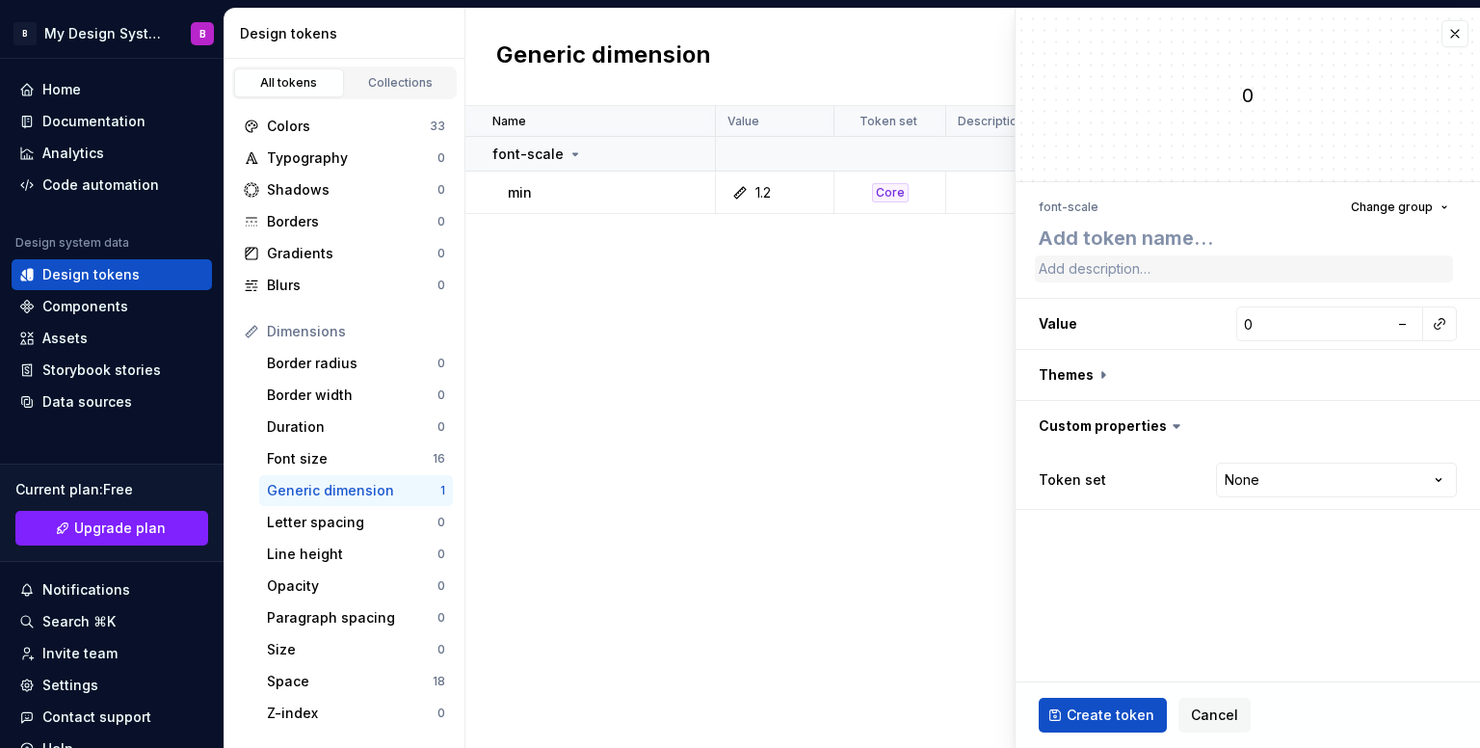
type textarea "*"
type textarea "m"
type textarea "*"
type textarea "ma"
type textarea "*"
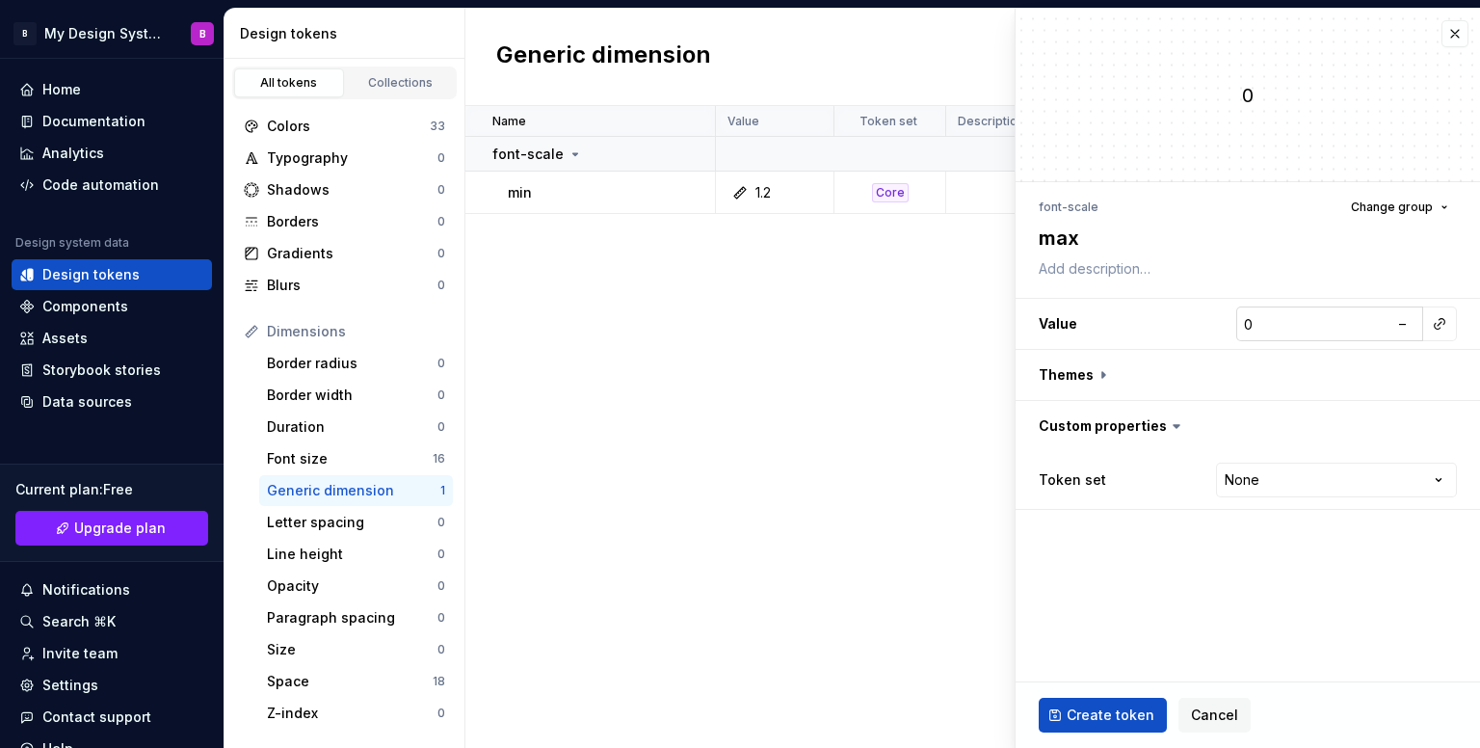
type textarea "max"
click at [1284, 322] on input "0" at bounding box center [1312, 323] width 152 height 35
type textarea "*"
type input "1"
type textarea "*"
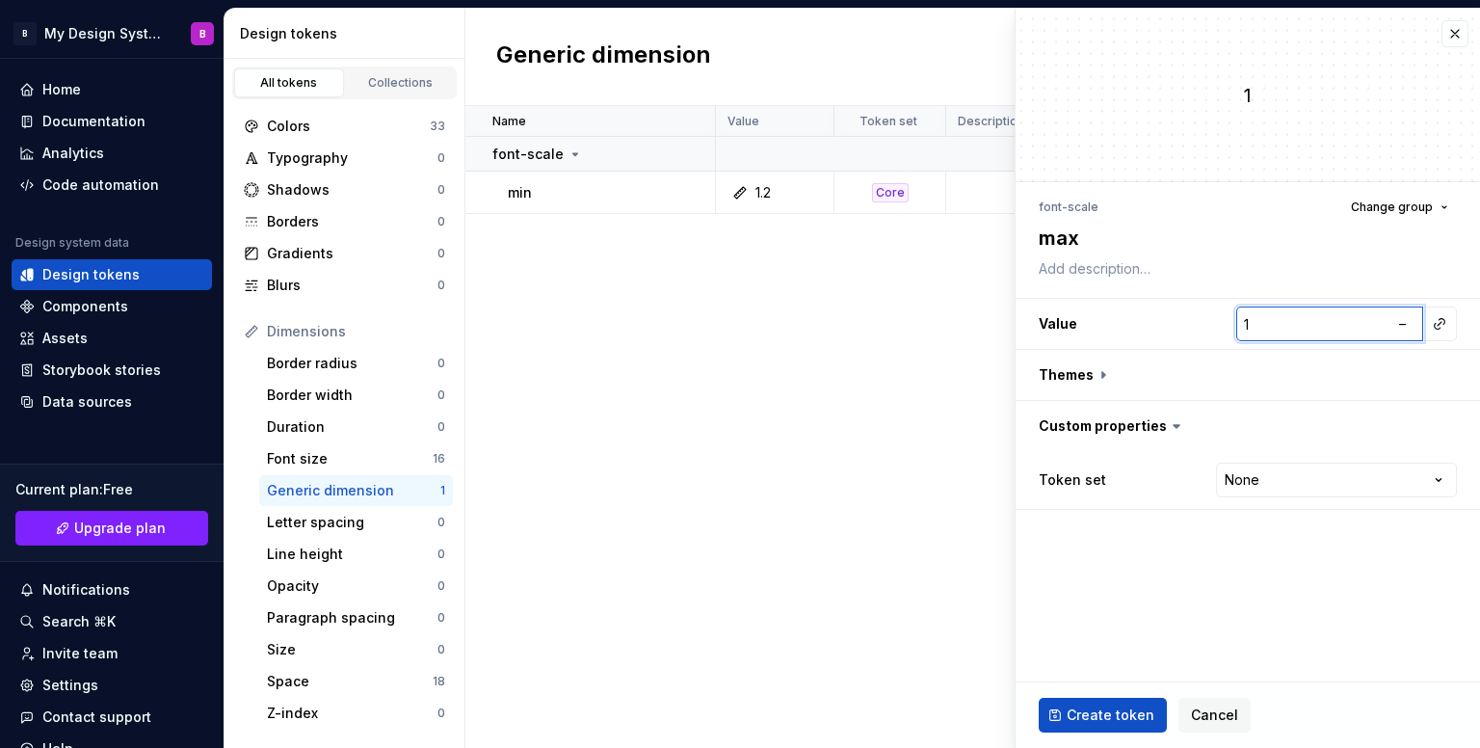
type input "12"
type textarea "*"
type input "1"
type textarea "*"
type input "1.2"
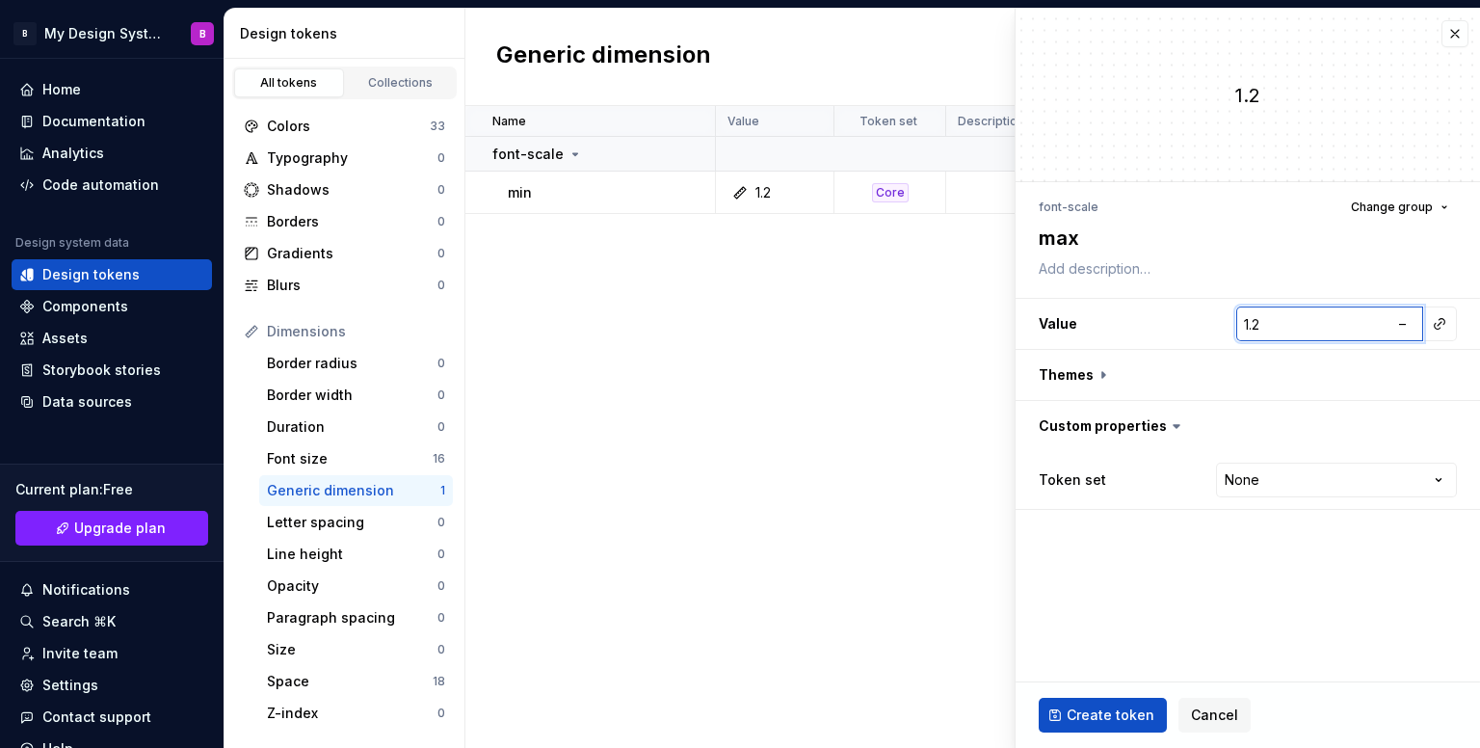
type textarea "*"
type input "1.25"
click at [1102, 700] on button "Create token" at bounding box center [1102, 714] width 128 height 35
type textarea "*"
type input "0"
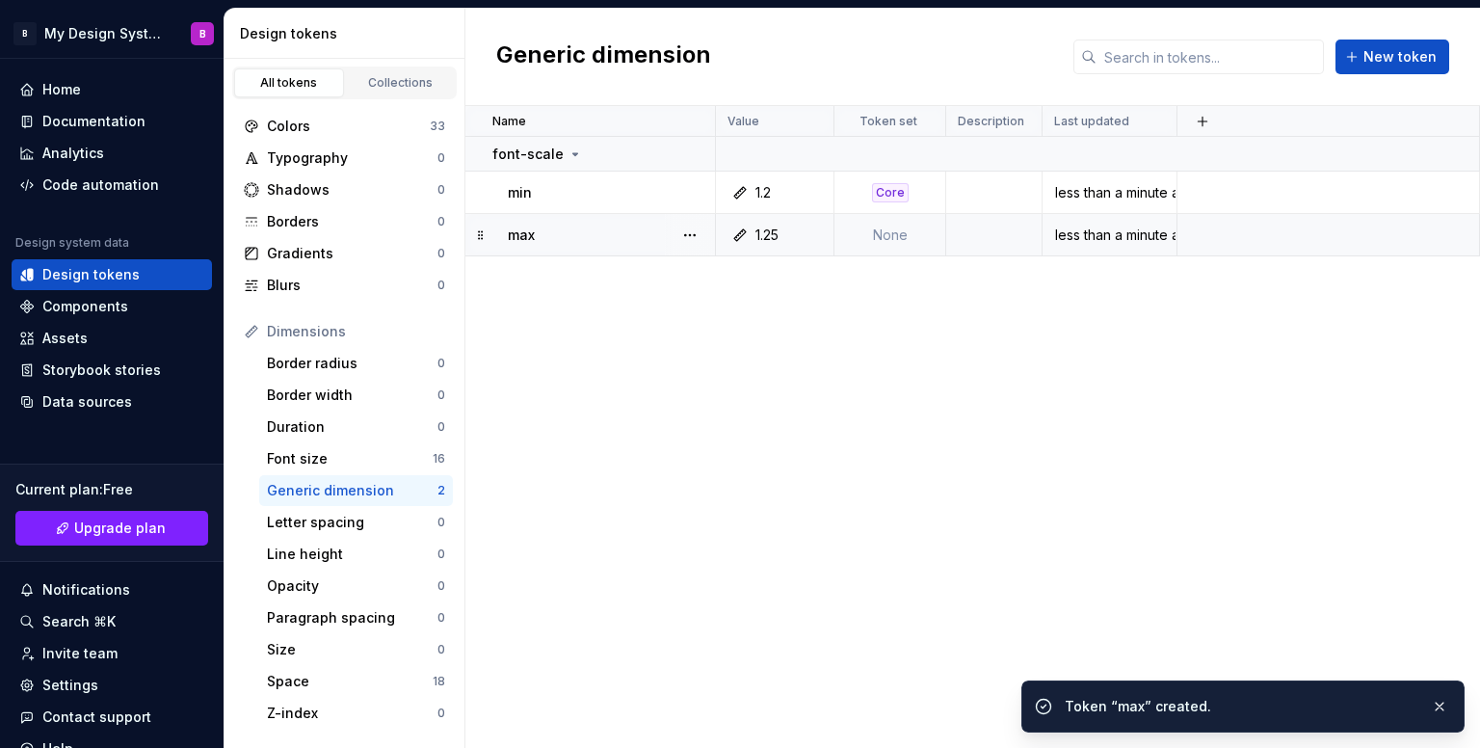
click at [871, 225] on td "None" at bounding box center [890, 235] width 112 height 42
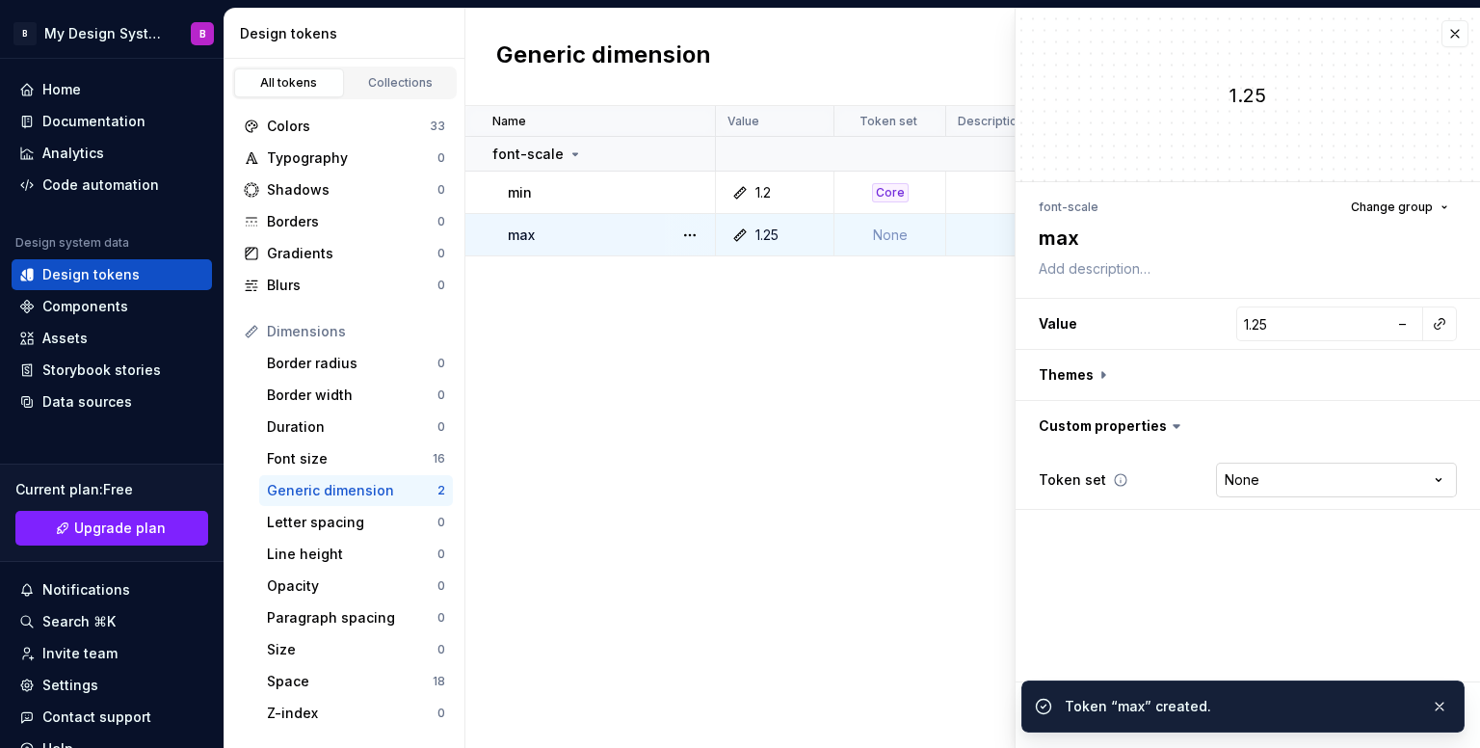
click at [1305, 462] on html "B My Design System B Home Documentation Analytics Code automation Design system…" at bounding box center [740, 374] width 1480 height 748
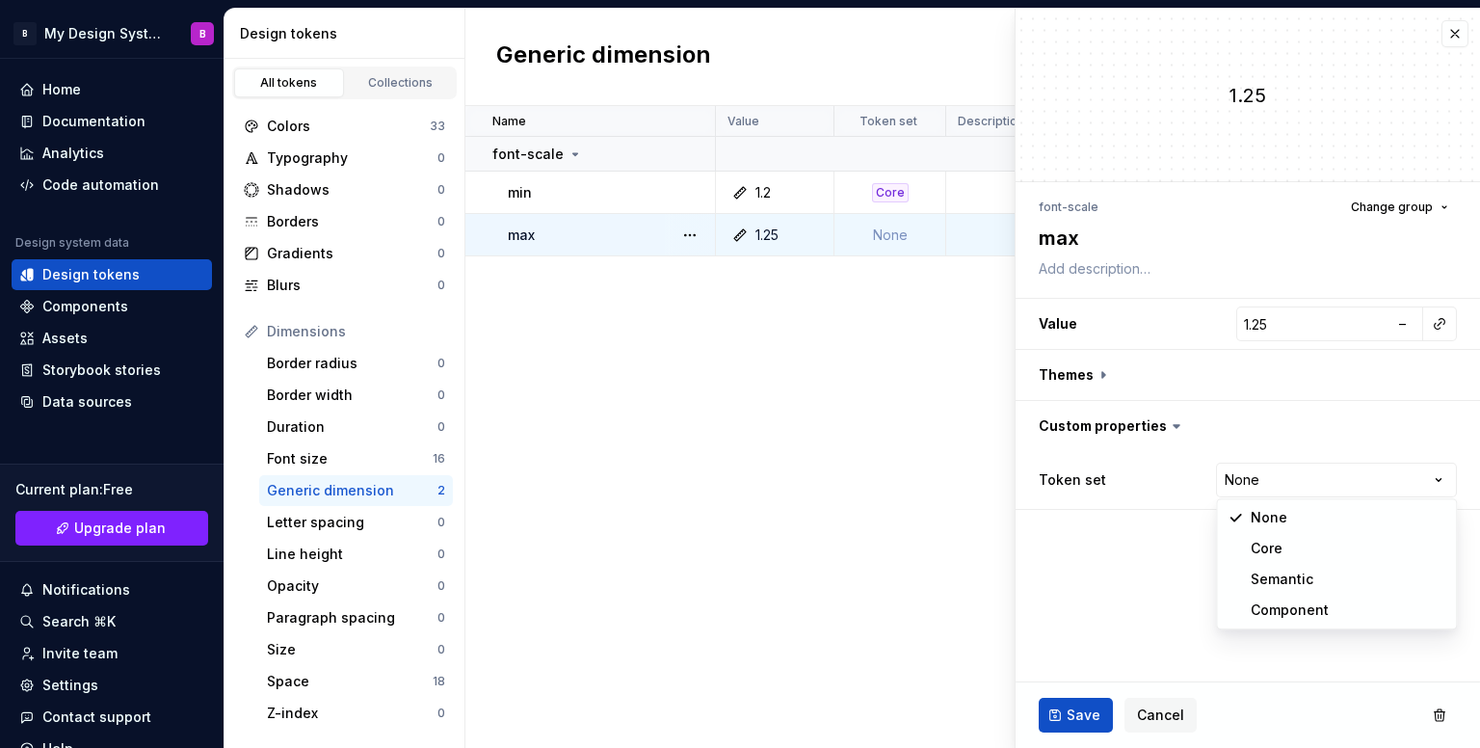
type textarea "*"
select select "**********"
click at [1069, 711] on span "Save" at bounding box center [1083, 714] width 34 height 19
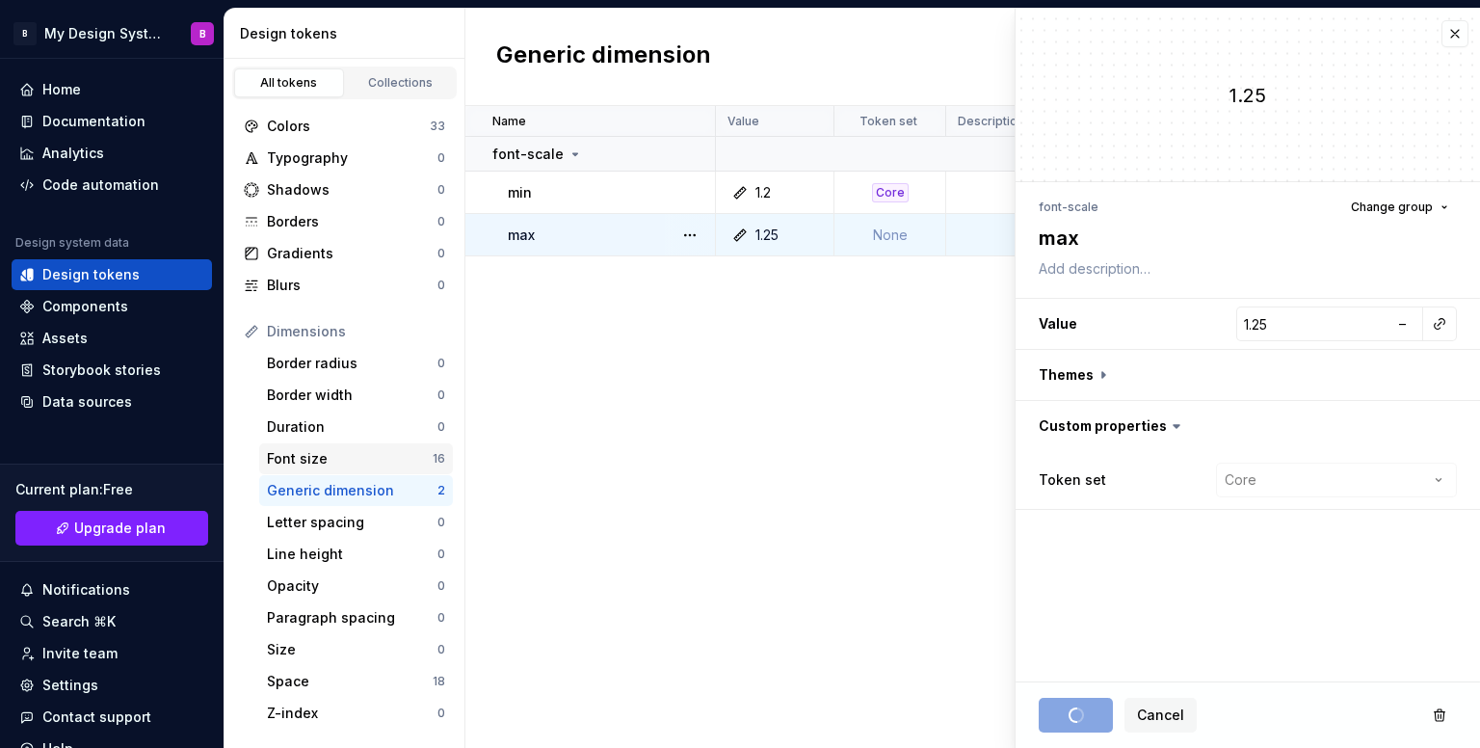
click at [377, 460] on div "Font size" at bounding box center [350, 458] width 166 height 19
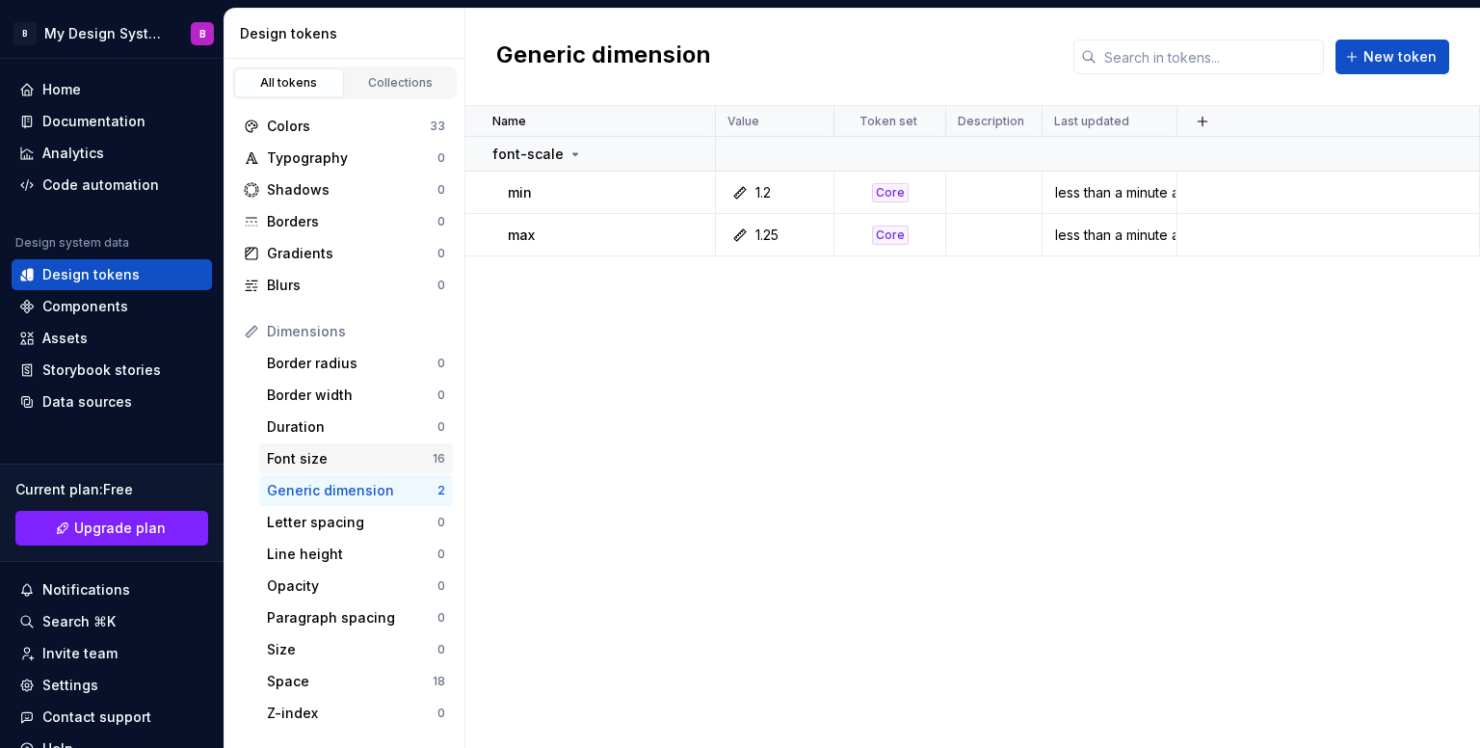
click at [377, 460] on div "Font size" at bounding box center [350, 458] width 166 height 19
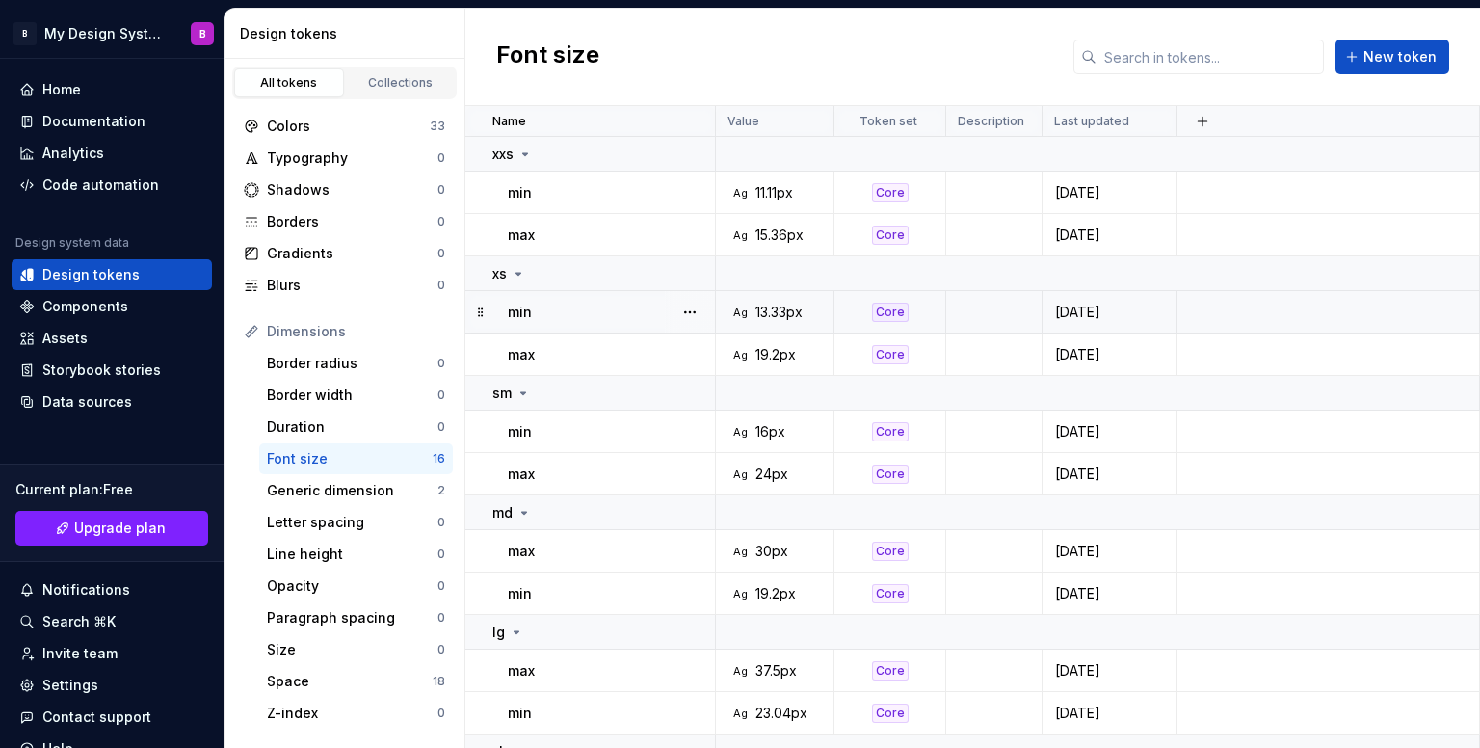
click at [748, 305] on div "Ag 13.33px" at bounding box center [780, 311] width 104 height 19
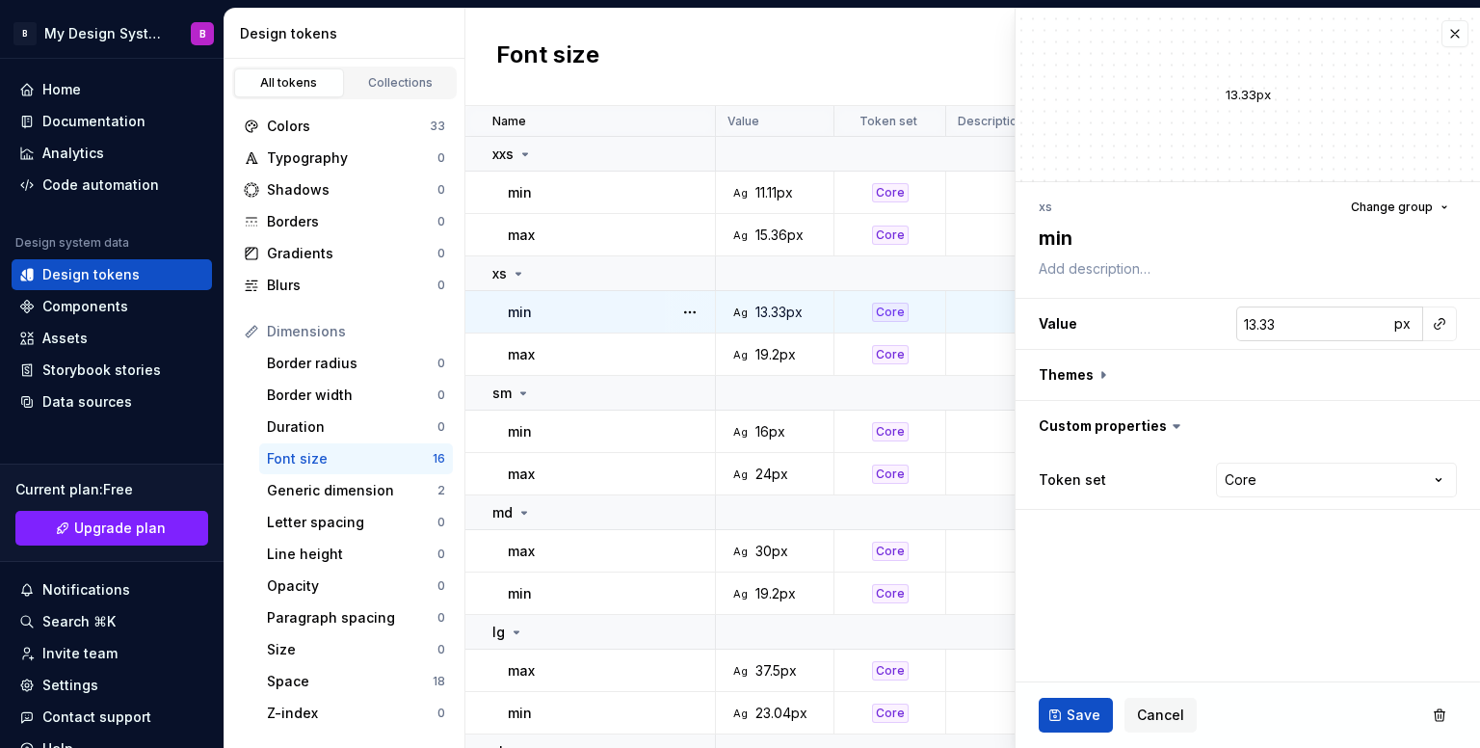
click at [1291, 319] on input "13.33" at bounding box center [1312, 323] width 152 height 35
type textarea "*"
click at [1445, 319] on button "button" at bounding box center [1439, 323] width 27 height 27
type input "sca"
click at [1441, 323] on button "button" at bounding box center [1439, 323] width 27 height 27
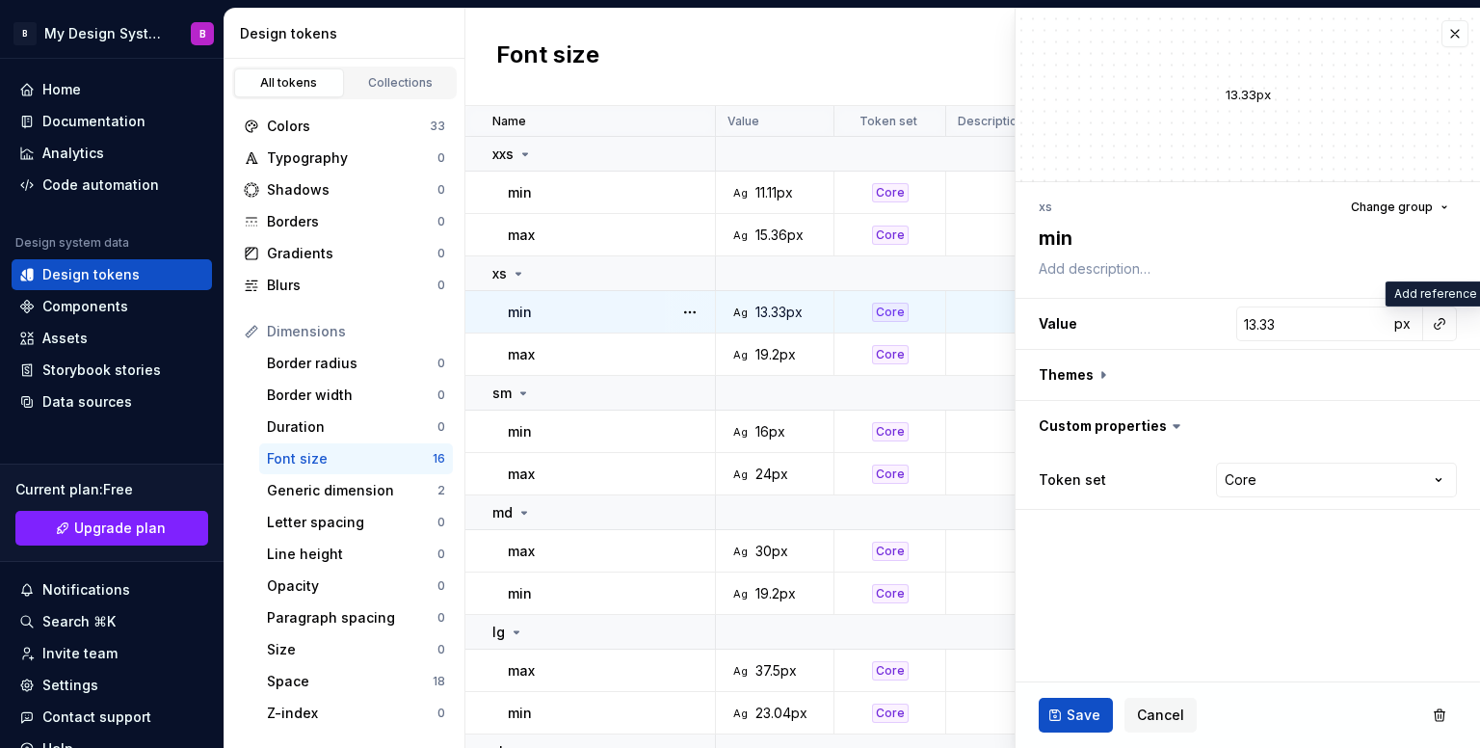
click at [1172, 702] on html "B My Design System B Home Documentation Analytics Code automation Design system…" at bounding box center [740, 374] width 1480 height 748
click at [1403, 323] on span "px" at bounding box center [1402, 323] width 16 height 16
click at [1403, 323] on span "rem" at bounding box center [1402, 323] width 24 height 16
click at [1403, 323] on span "%" at bounding box center [1401, 323] width 13 height 16
click at [1403, 323] on span "px" at bounding box center [1402, 323] width 16 height 16
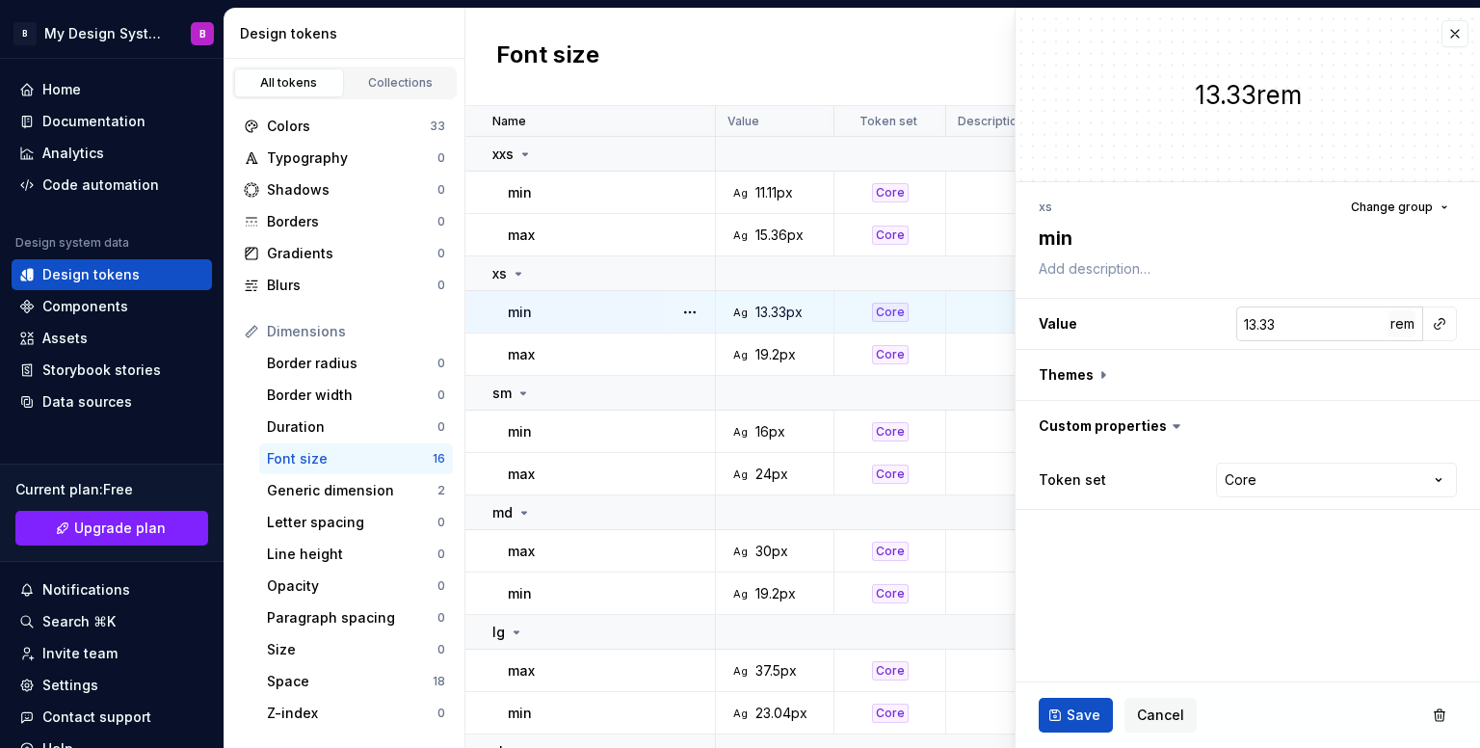
click at [1403, 323] on span "rem" at bounding box center [1402, 323] width 24 height 16
click at [1403, 323] on span "%" at bounding box center [1401, 323] width 13 height 16
type textarea "*"
click at [1175, 704] on button "Cancel" at bounding box center [1160, 714] width 72 height 35
